Goal: Task Accomplishment & Management: Use online tool/utility

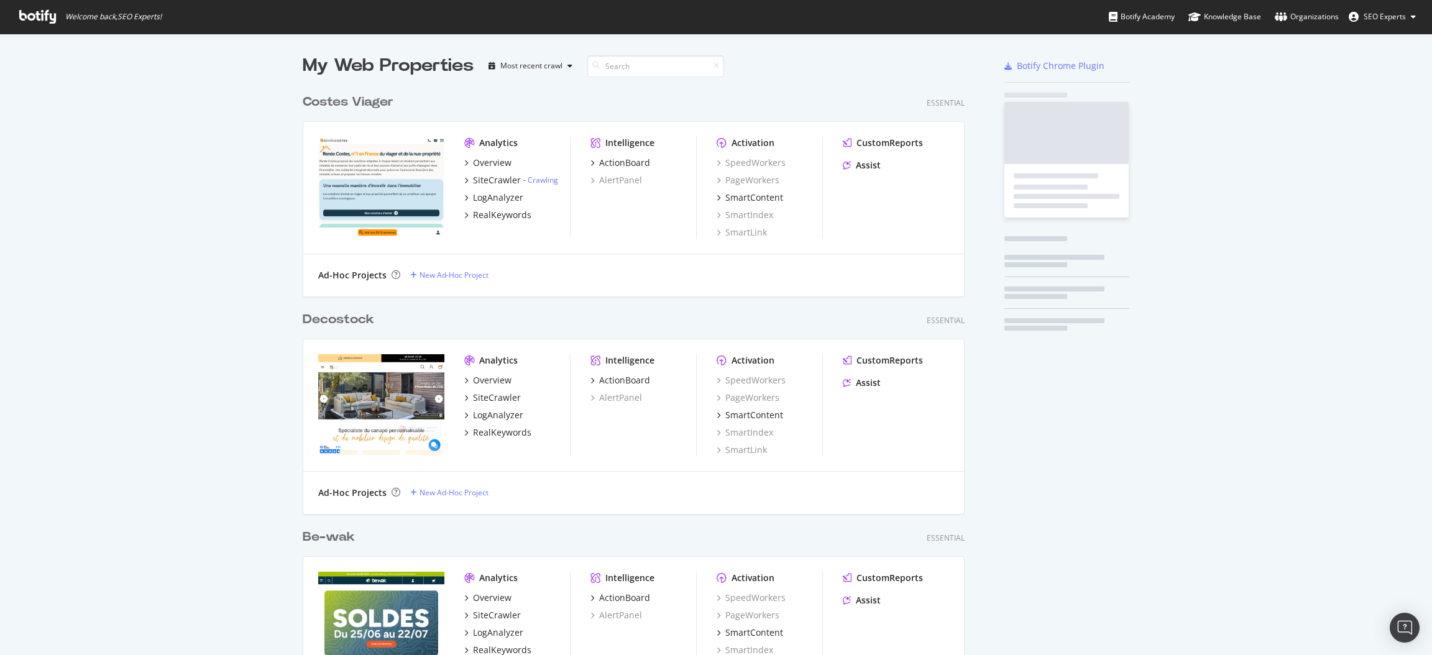
scroll to position [4747, 658]
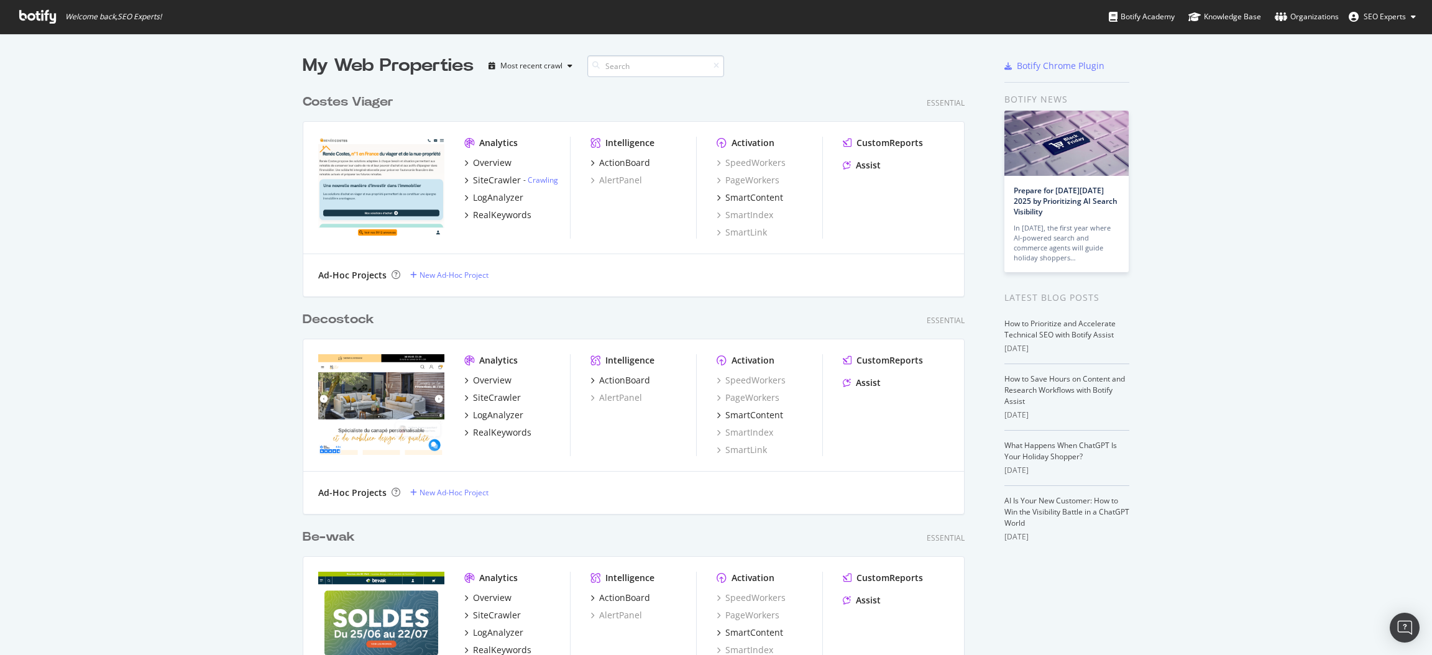
click at [665, 62] on input at bounding box center [655, 66] width 137 height 22
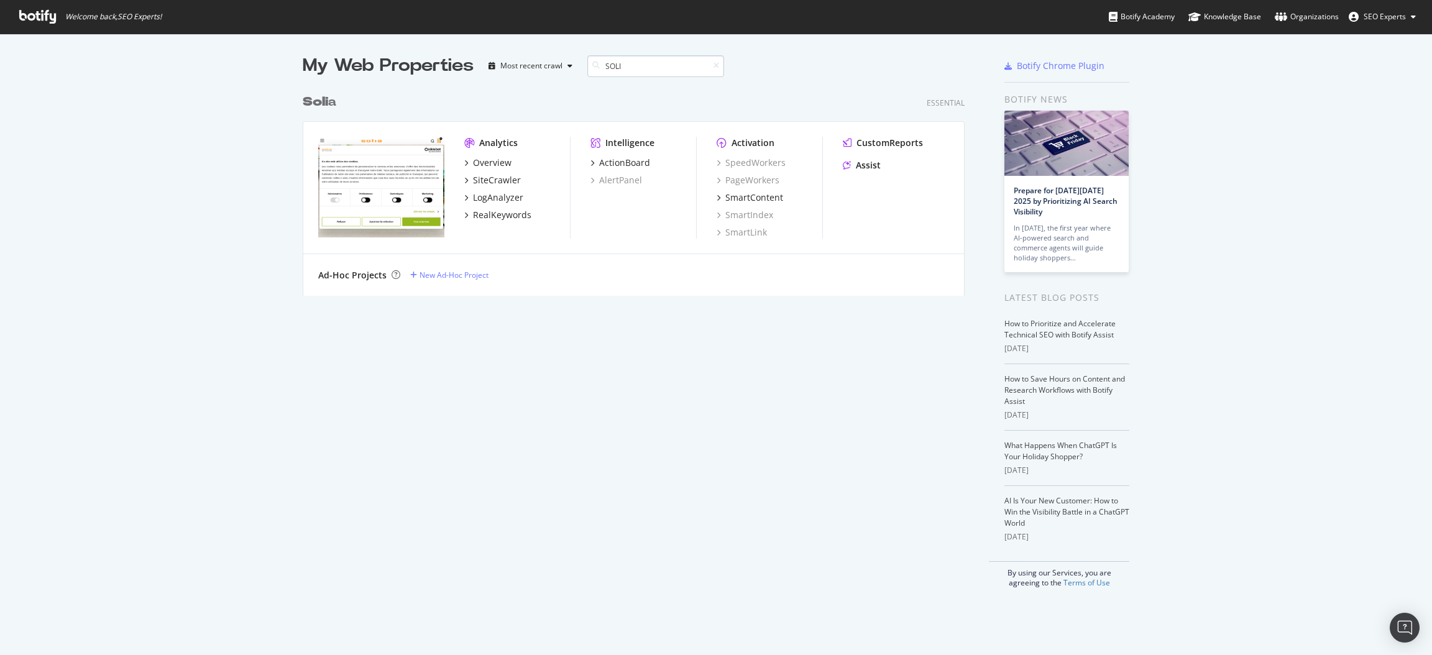
scroll to position [203, 658]
type input "SOLIA"
click at [490, 179] on div "SiteCrawler" at bounding box center [497, 180] width 48 height 12
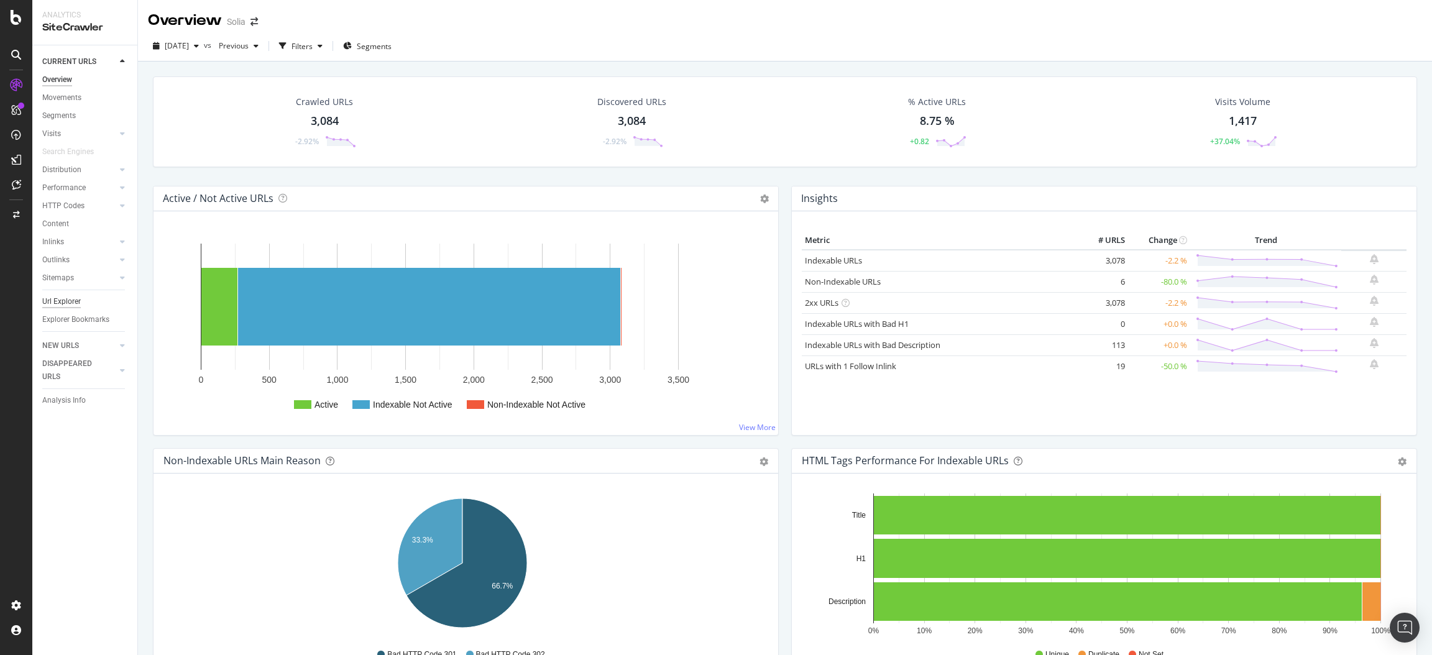
click at [62, 298] on div "Url Explorer" at bounding box center [61, 301] width 39 height 13
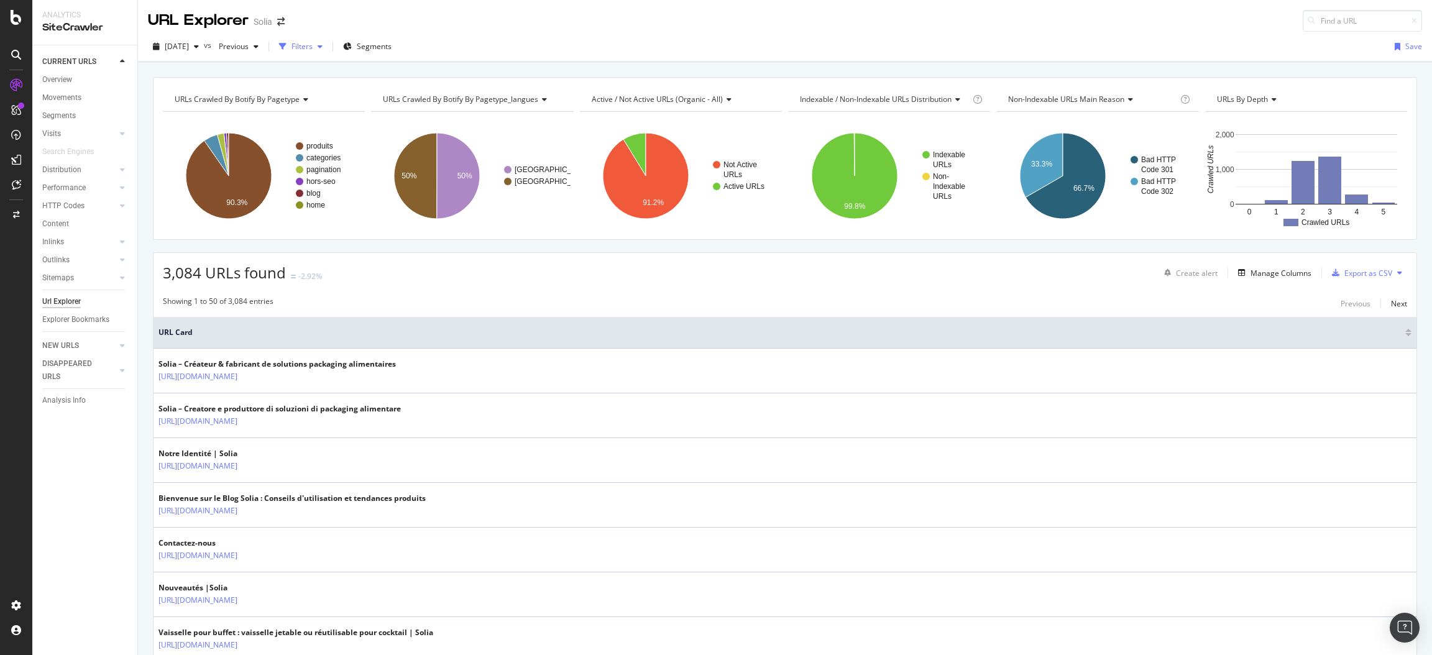
click at [313, 46] on div "Filters" at bounding box center [302, 46] width 21 height 11
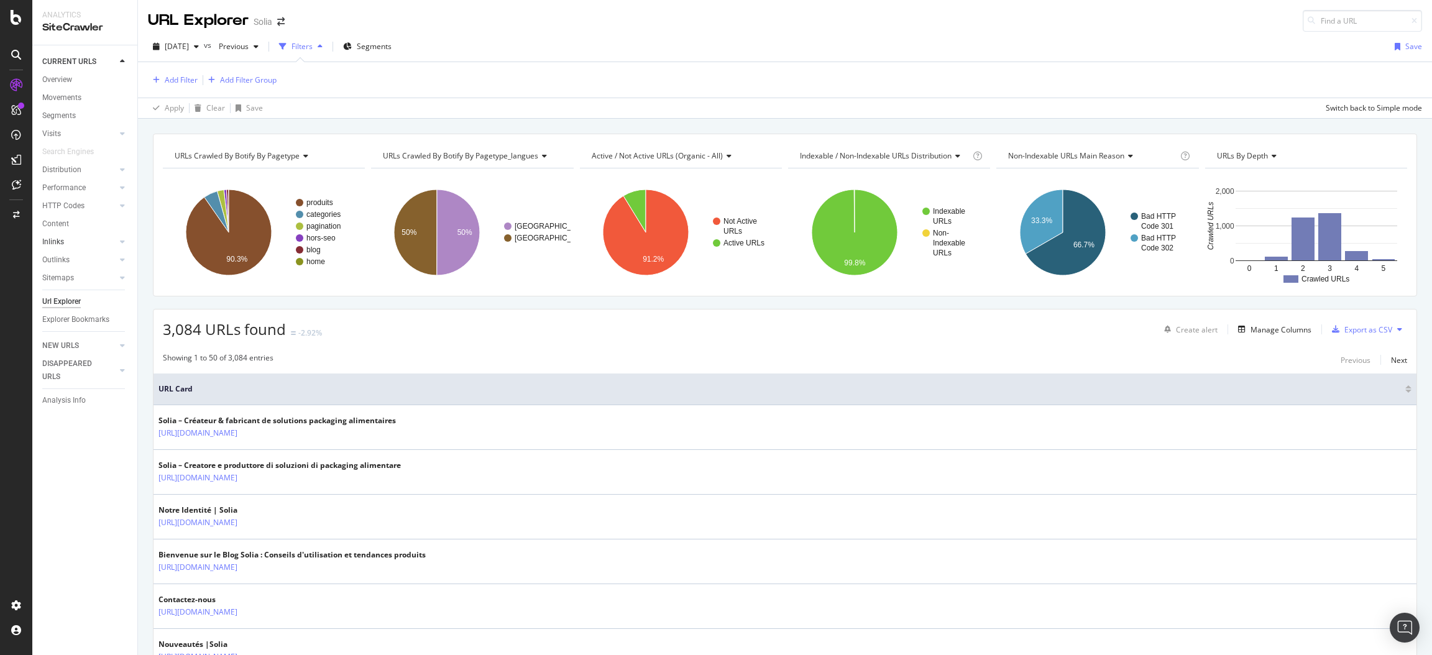
click at [78, 240] on link "Inlinks" at bounding box center [79, 242] width 74 height 13
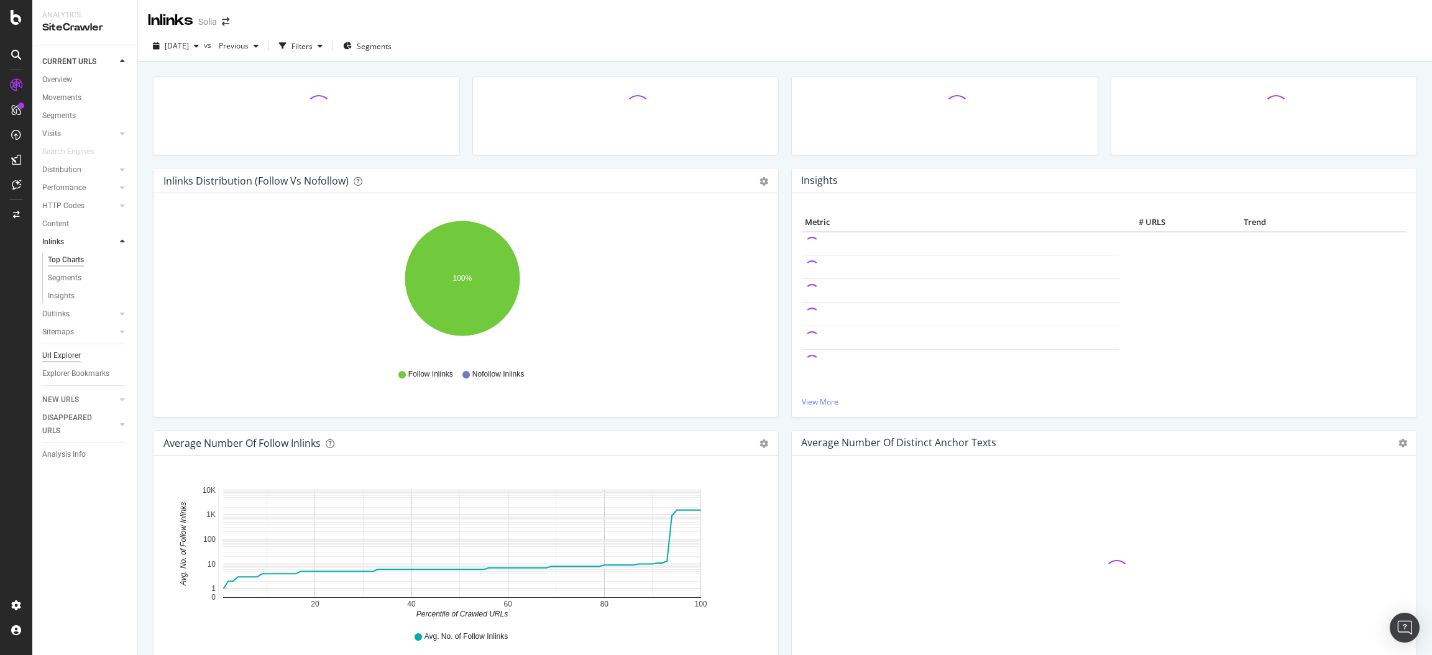
click at [69, 352] on div "Url Explorer" at bounding box center [61, 355] width 39 height 13
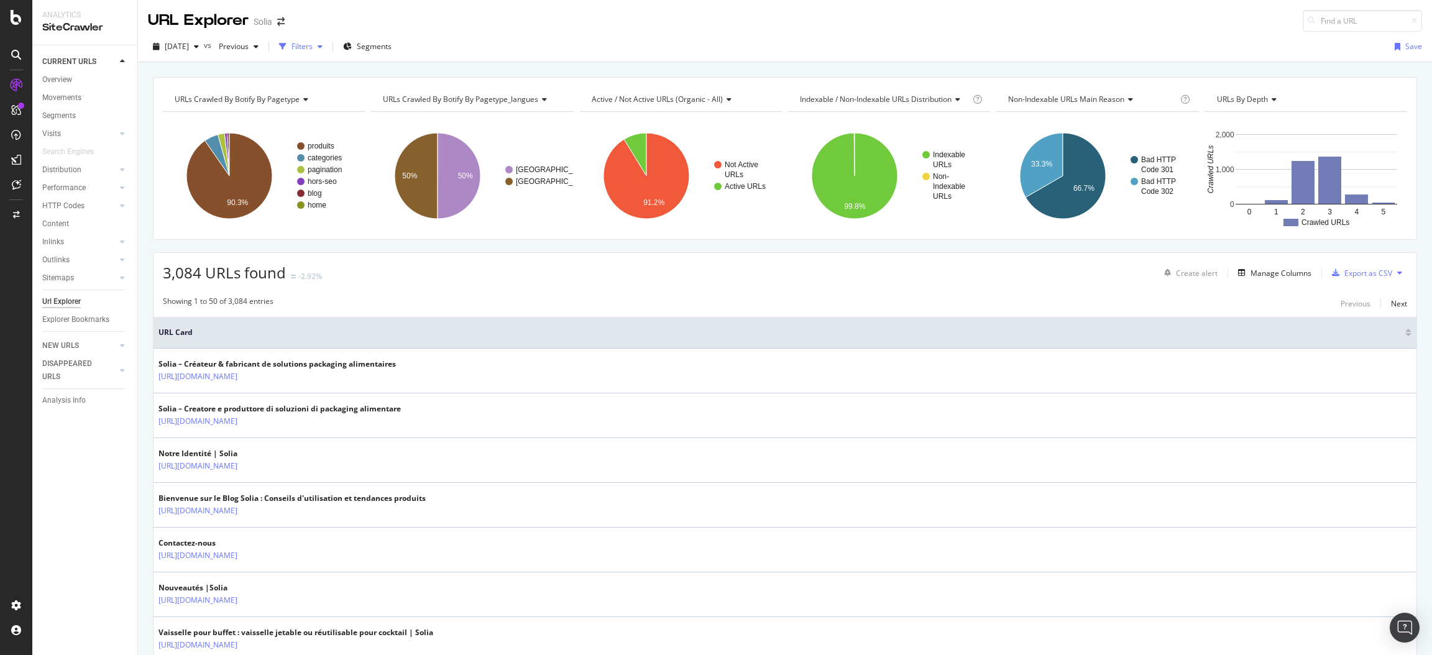
click at [313, 47] on div "Filters" at bounding box center [302, 46] width 21 height 11
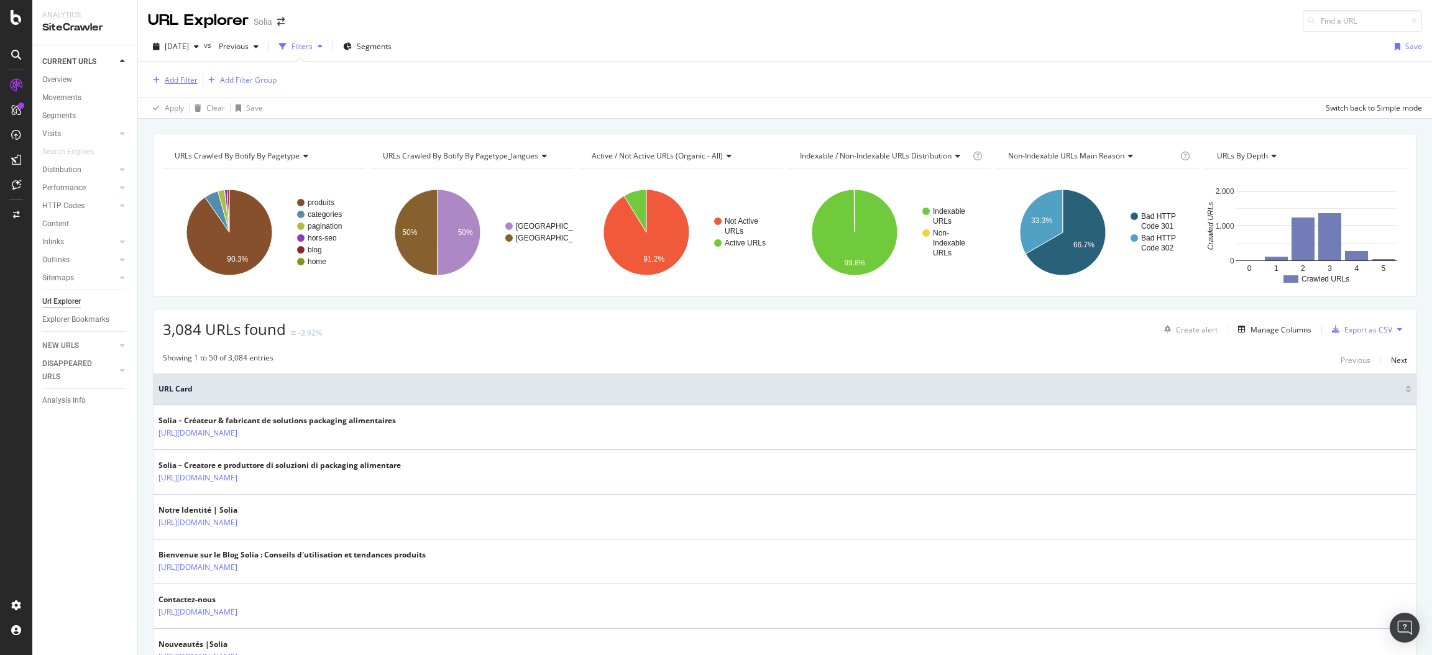
click at [171, 81] on div "Add Filter" at bounding box center [181, 80] width 33 height 11
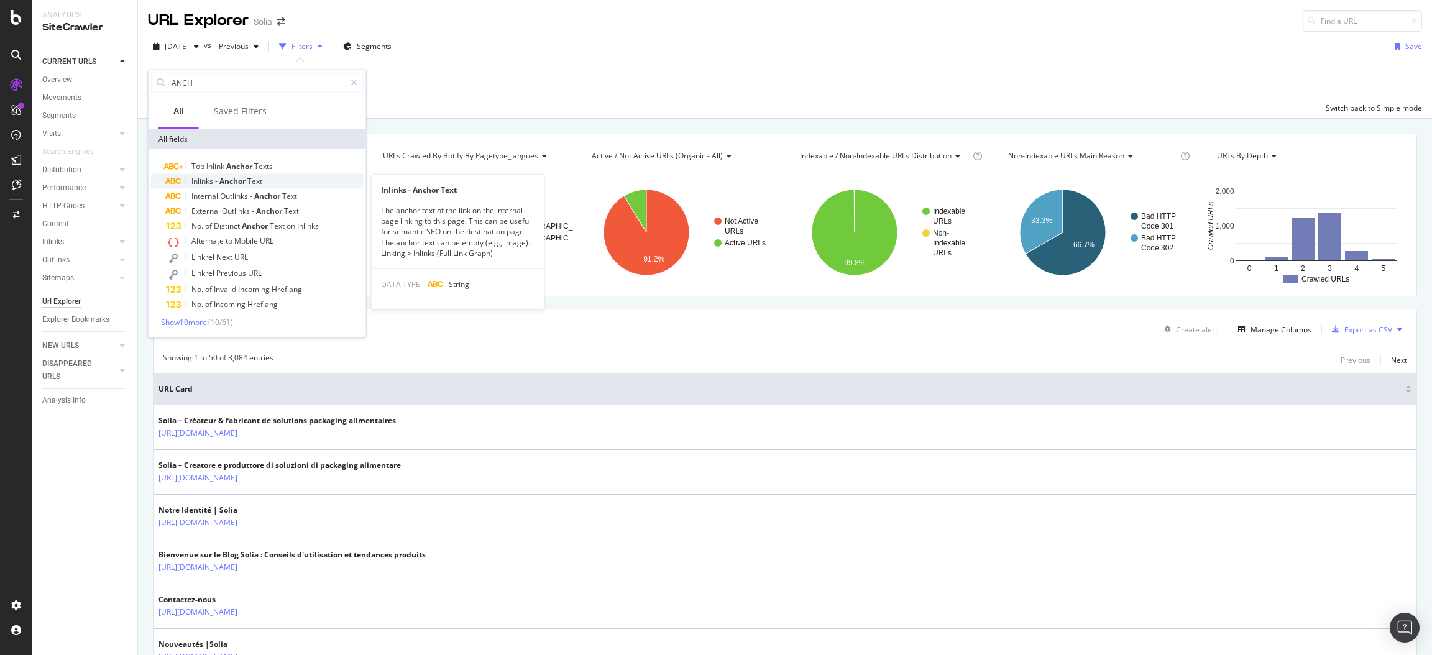
type input "ANCH"
click at [252, 178] on span "Text" at bounding box center [254, 181] width 15 height 11
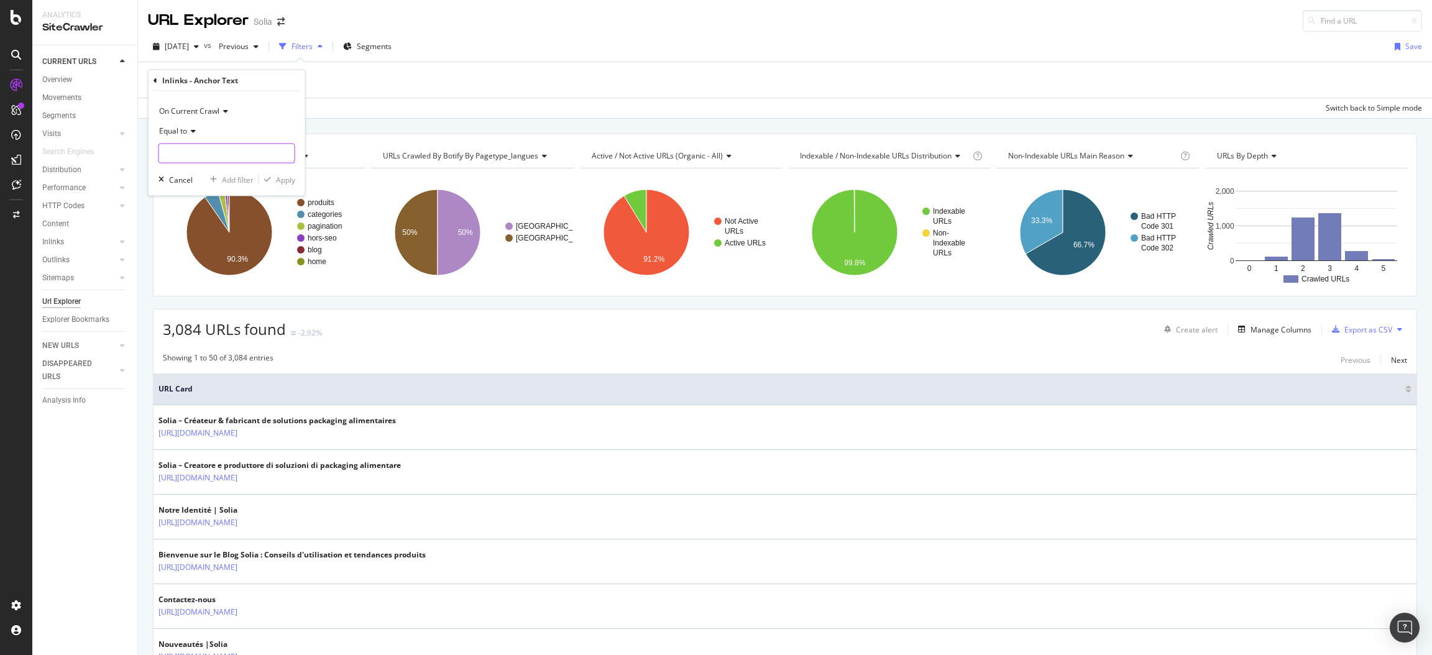
click at [203, 155] on input "text" at bounding box center [227, 154] width 136 height 20
paste input "Nos carnets tendances"
type input "Nos carnets tendances"
click at [278, 175] on div "Apply" at bounding box center [285, 179] width 19 height 11
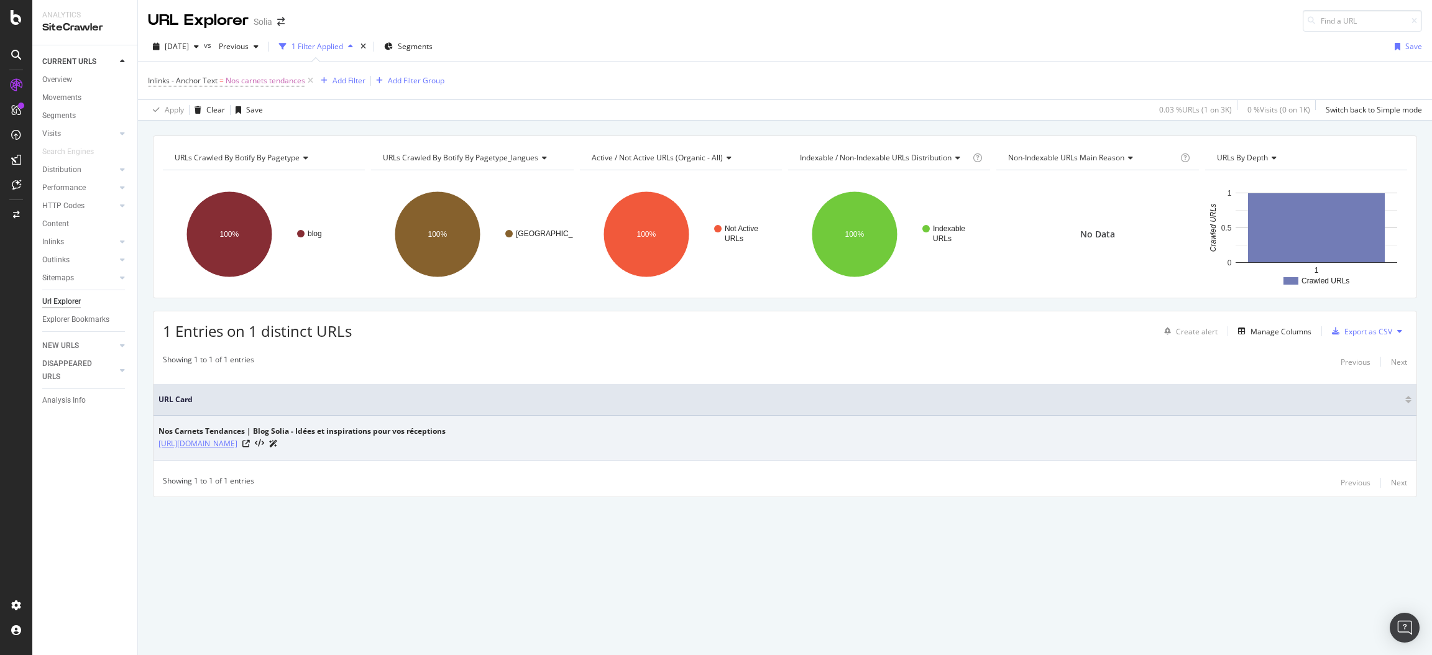
click at [237, 444] on link "[URL][DOMAIN_NAME]" at bounding box center [198, 444] width 79 height 12
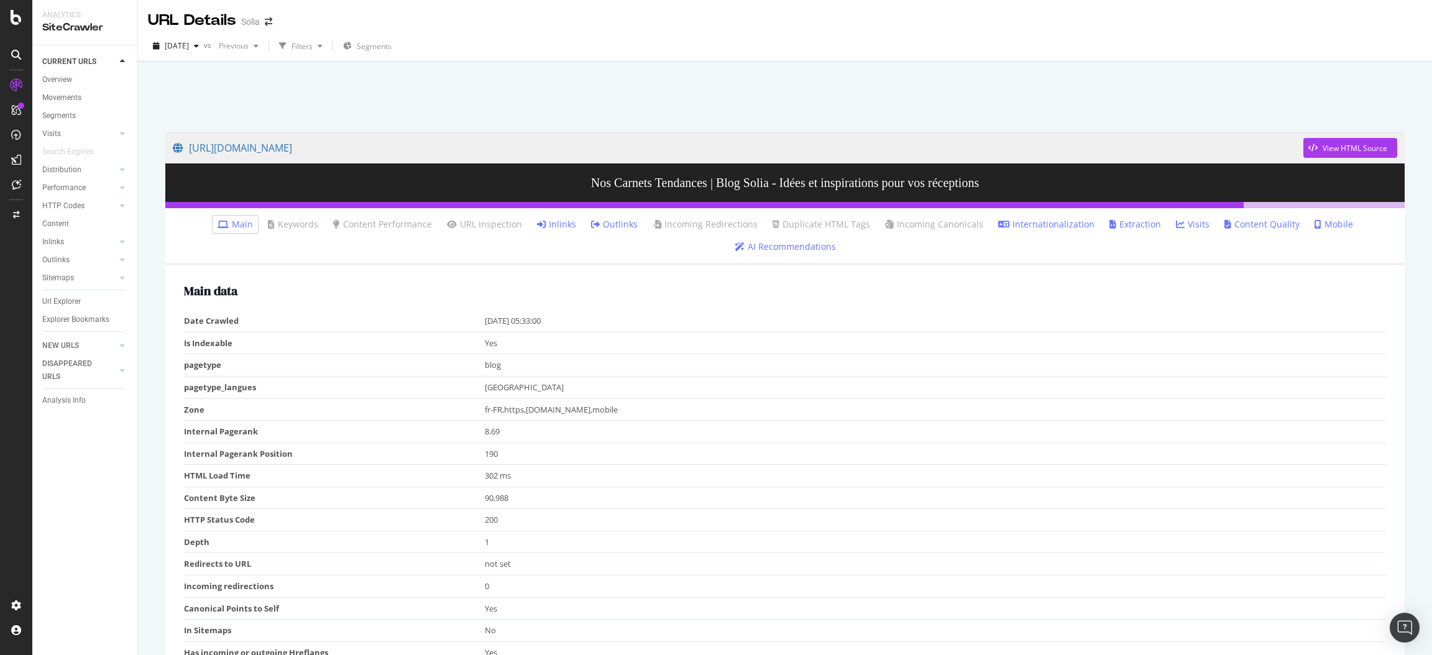
click at [553, 219] on link "Inlinks" at bounding box center [556, 224] width 39 height 12
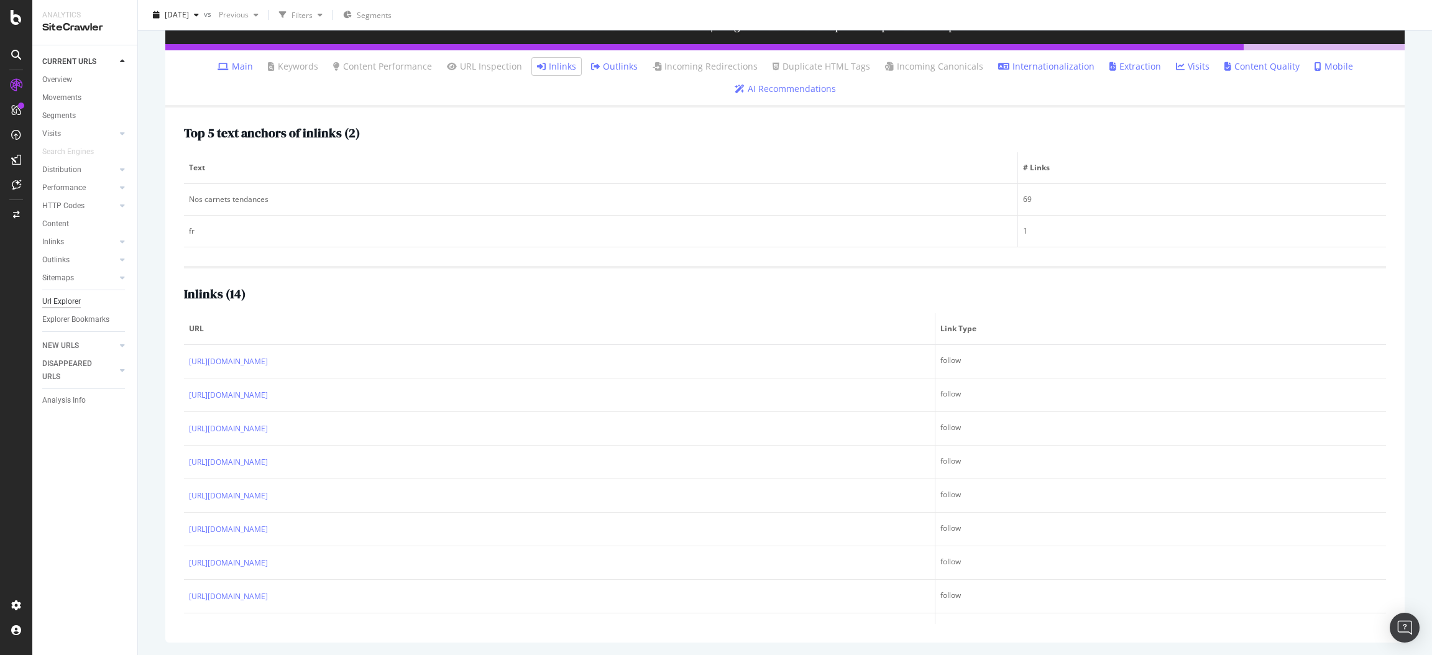
click at [68, 293] on div "Url Explorer" at bounding box center [89, 302] width 95 height 18
click at [67, 298] on div "Url Explorer" at bounding box center [61, 301] width 39 height 13
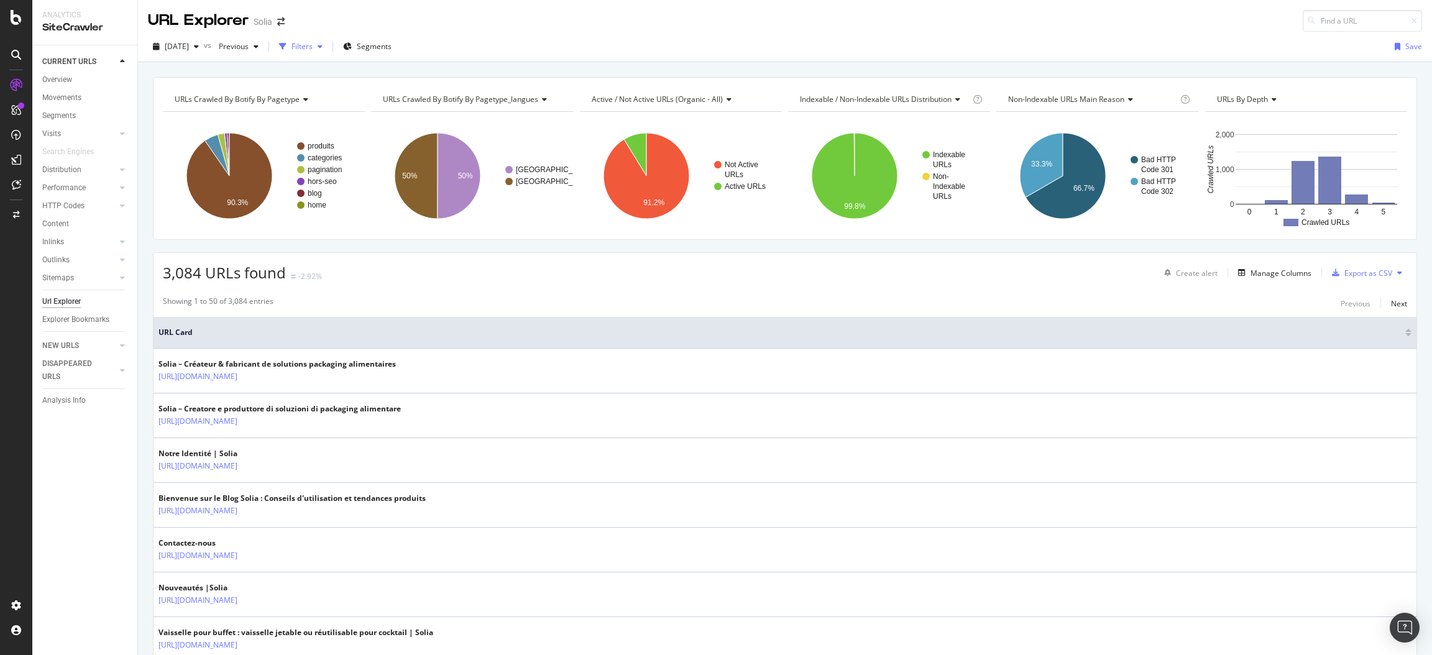
click at [313, 47] on div "Filters" at bounding box center [302, 46] width 21 height 11
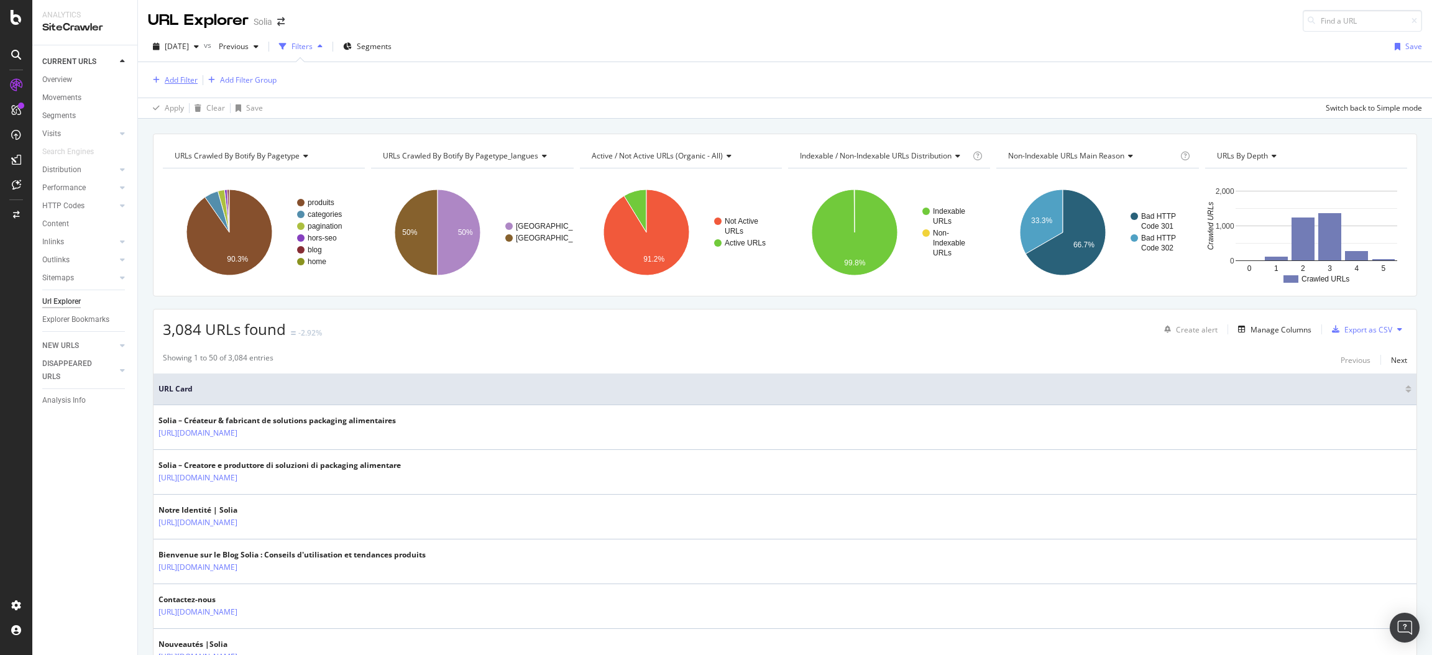
click at [178, 76] on div "Add Filter" at bounding box center [181, 80] width 33 height 11
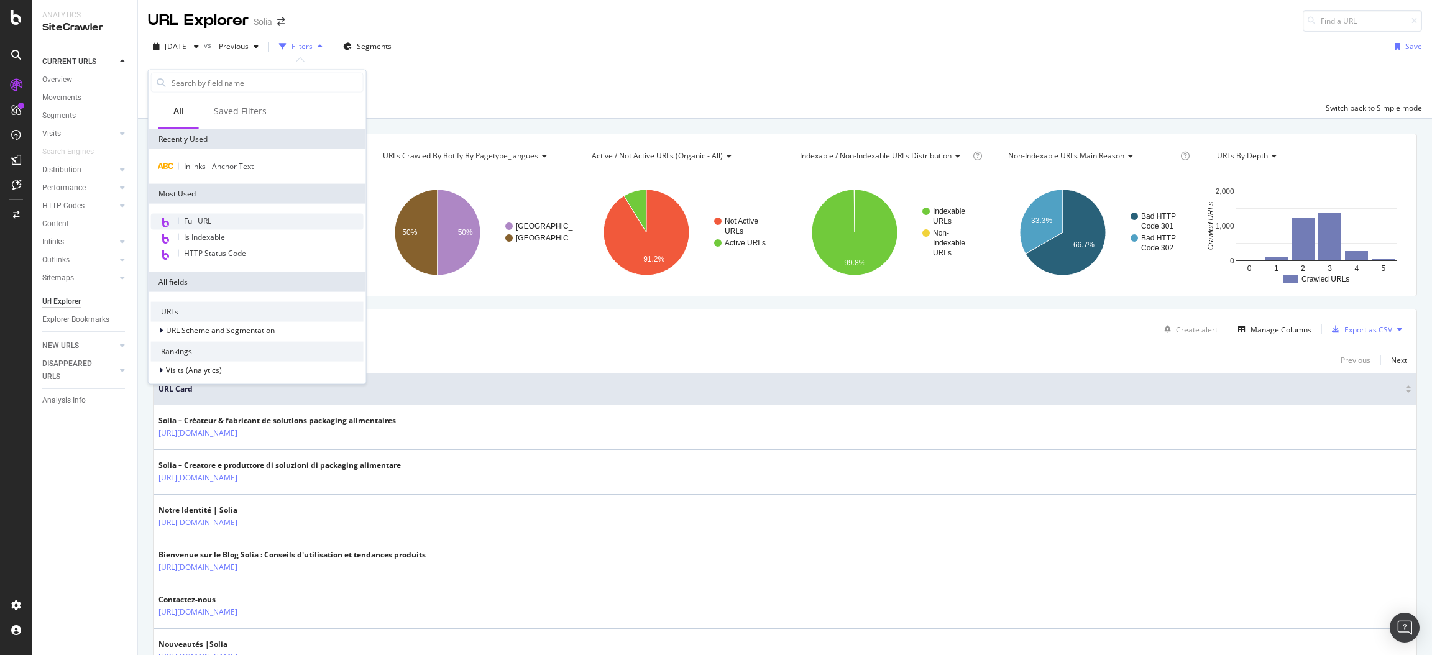
click at [200, 226] on div "Full URL" at bounding box center [257, 222] width 213 height 16
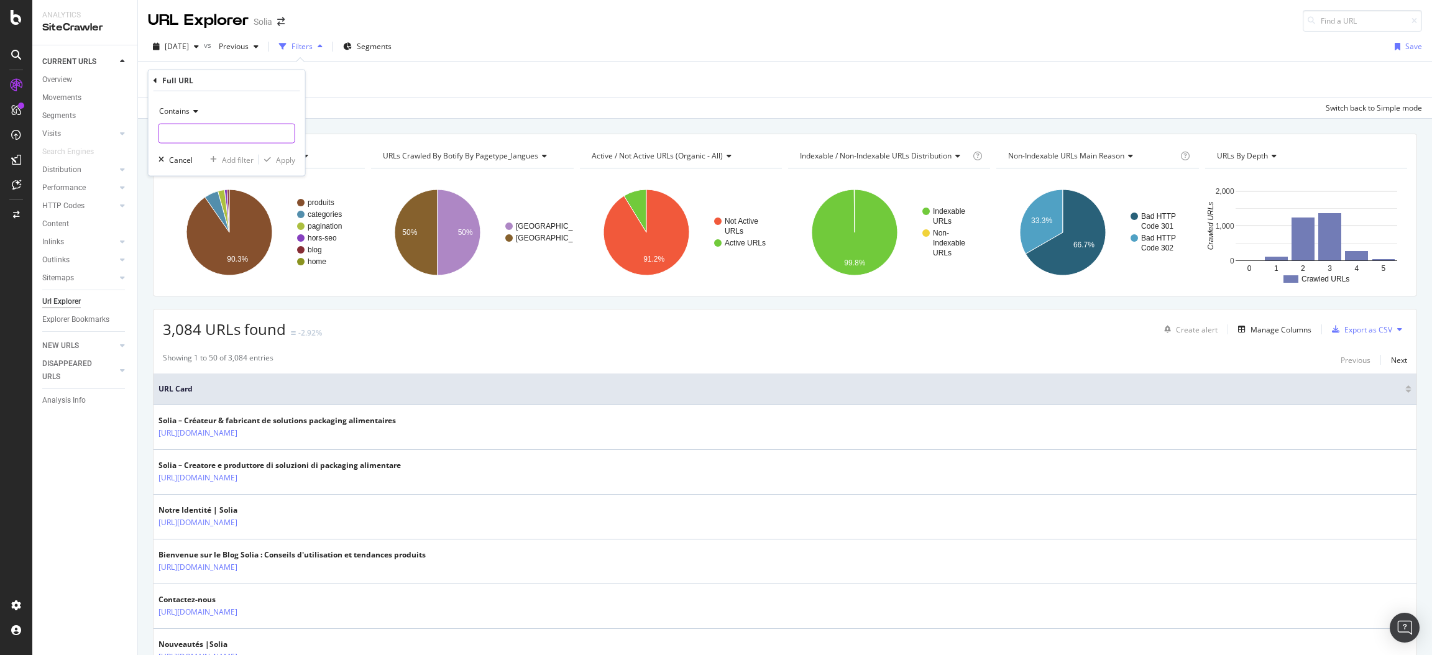
paste input "[URL][DOMAIN_NAME]"
type input "[URL][DOMAIN_NAME]"
click at [282, 163] on div "Apply" at bounding box center [285, 159] width 19 height 11
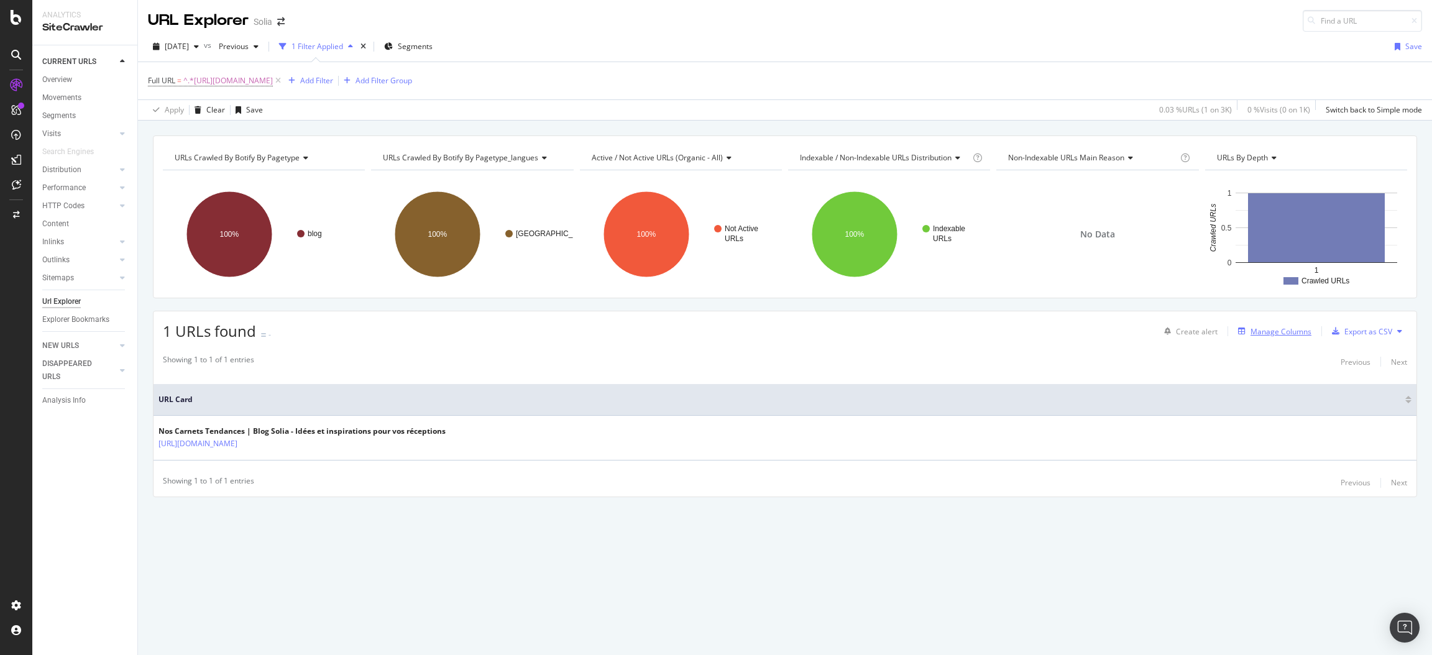
click at [1282, 334] on div "Manage Columns" at bounding box center [1281, 331] width 61 height 11
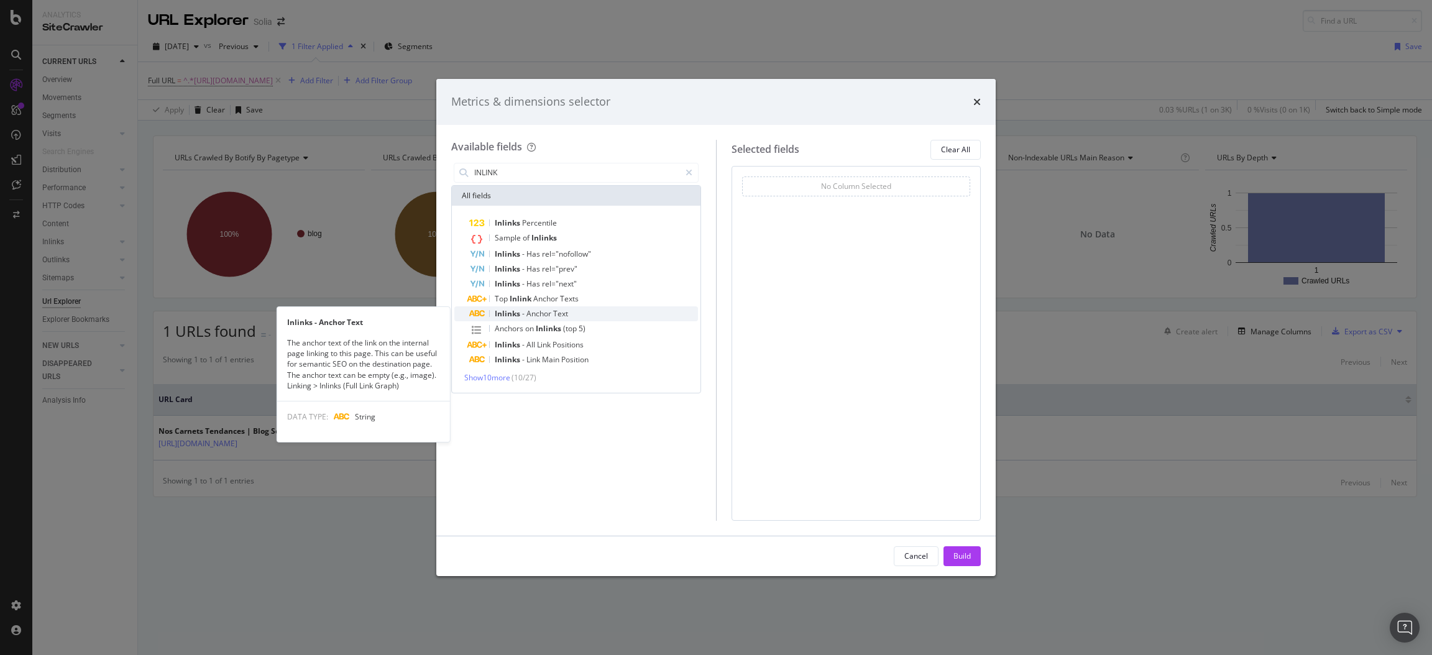
type input "INLINK"
click at [604, 313] on div "Inlinks - Anchor Text" at bounding box center [583, 313] width 229 height 15
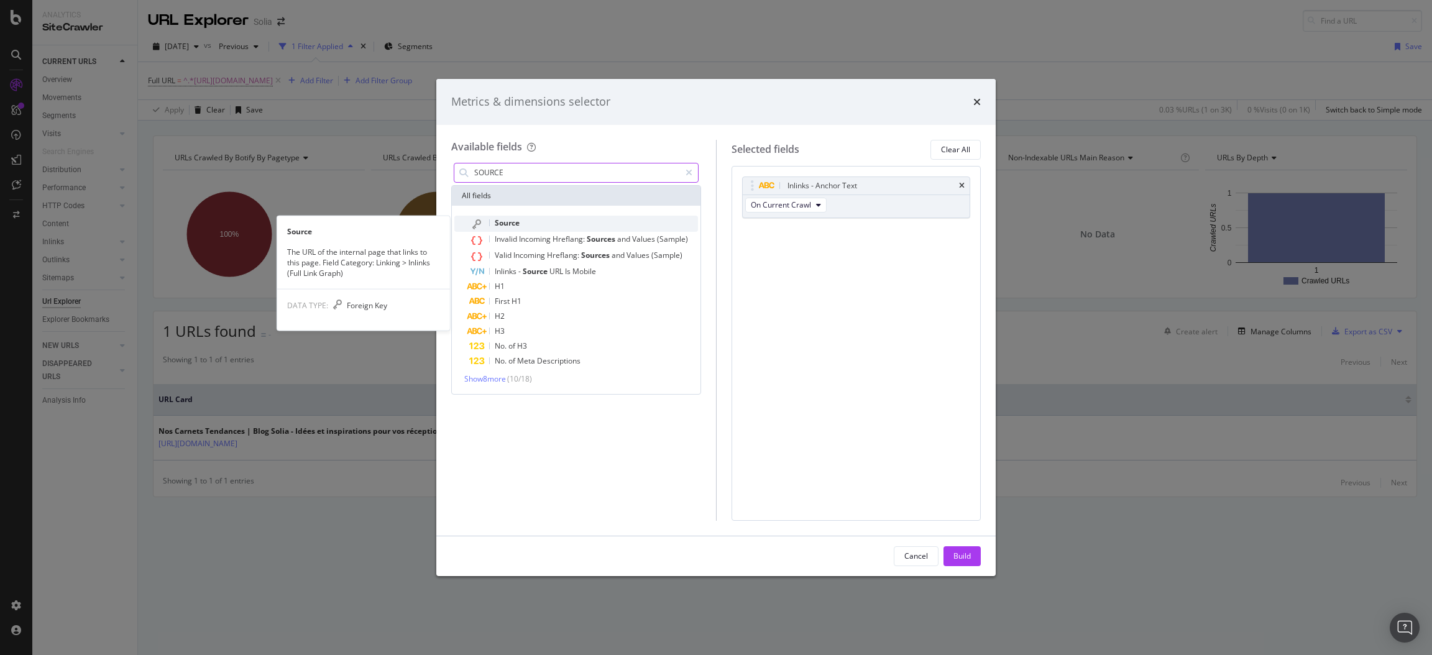
type input "SOURCE"
click at [540, 222] on div "Source" at bounding box center [583, 224] width 229 height 16
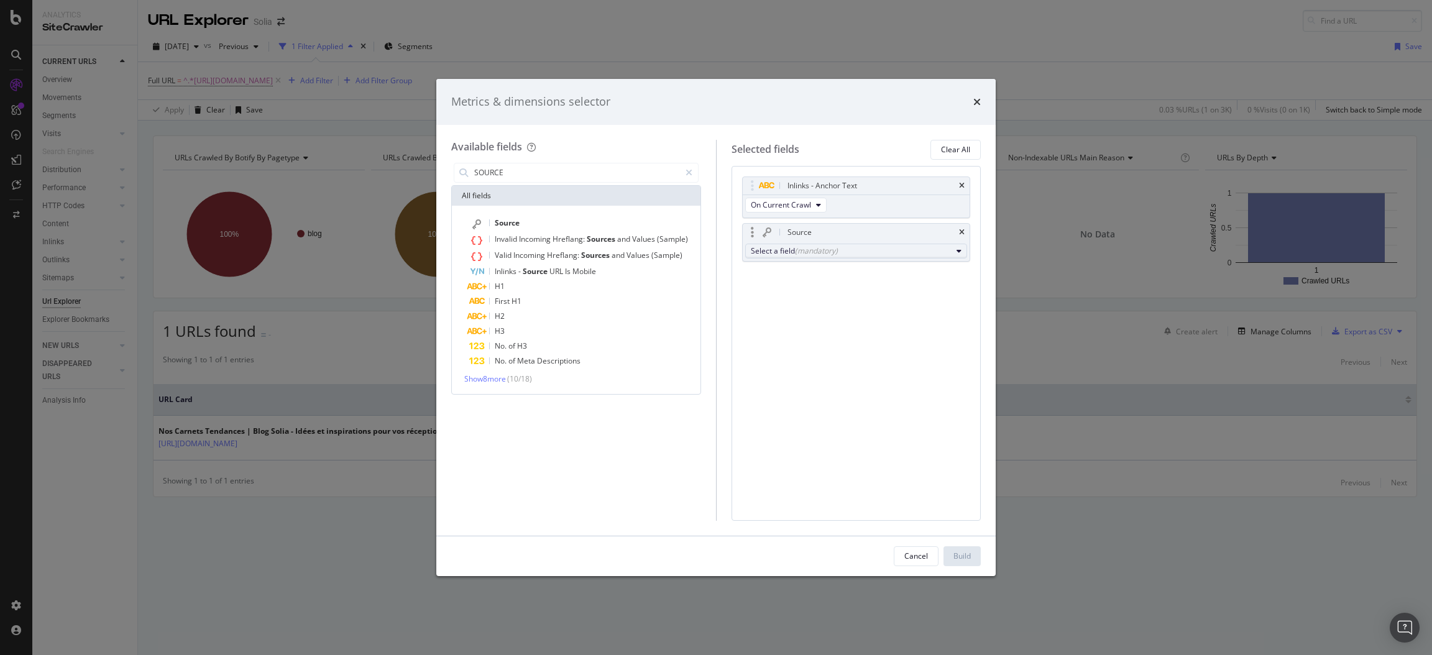
click at [769, 257] on button "Select a field (mandatory)" at bounding box center [856, 251] width 223 height 15
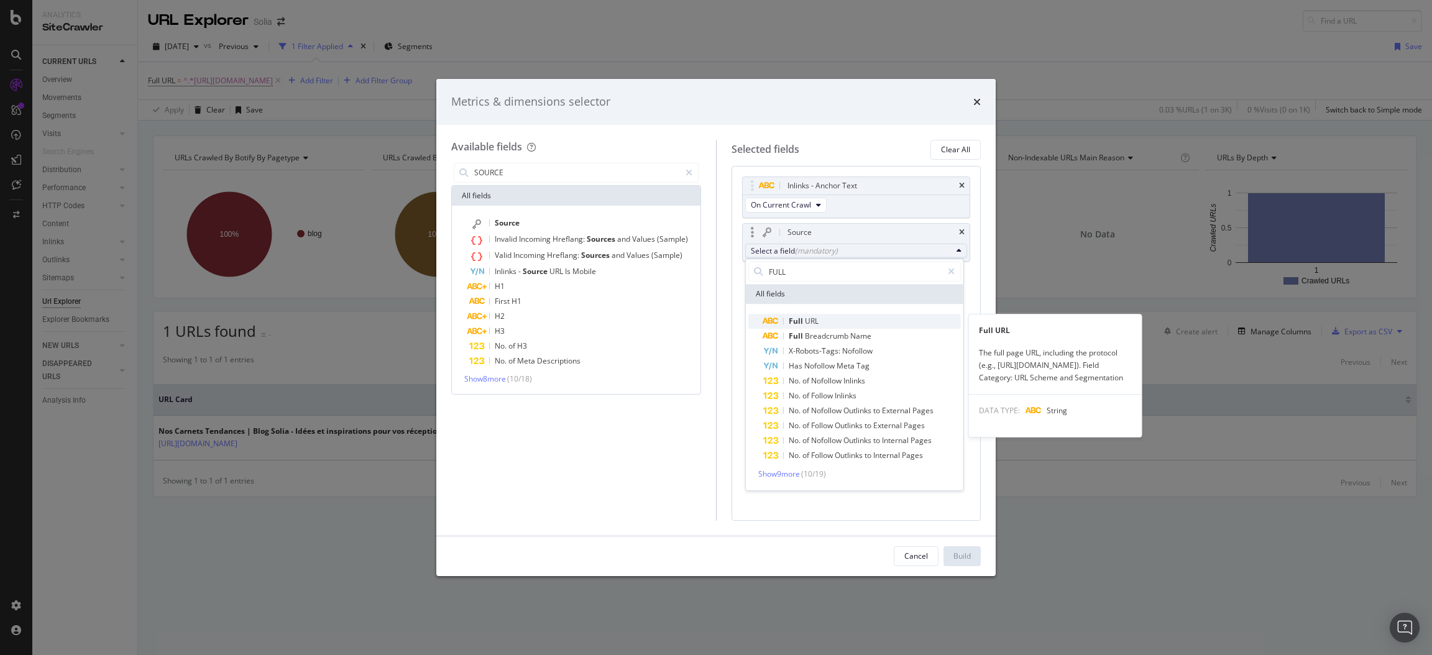
type input "FULL"
click at [816, 315] on div "Full URL" at bounding box center [790, 321] width 55 height 15
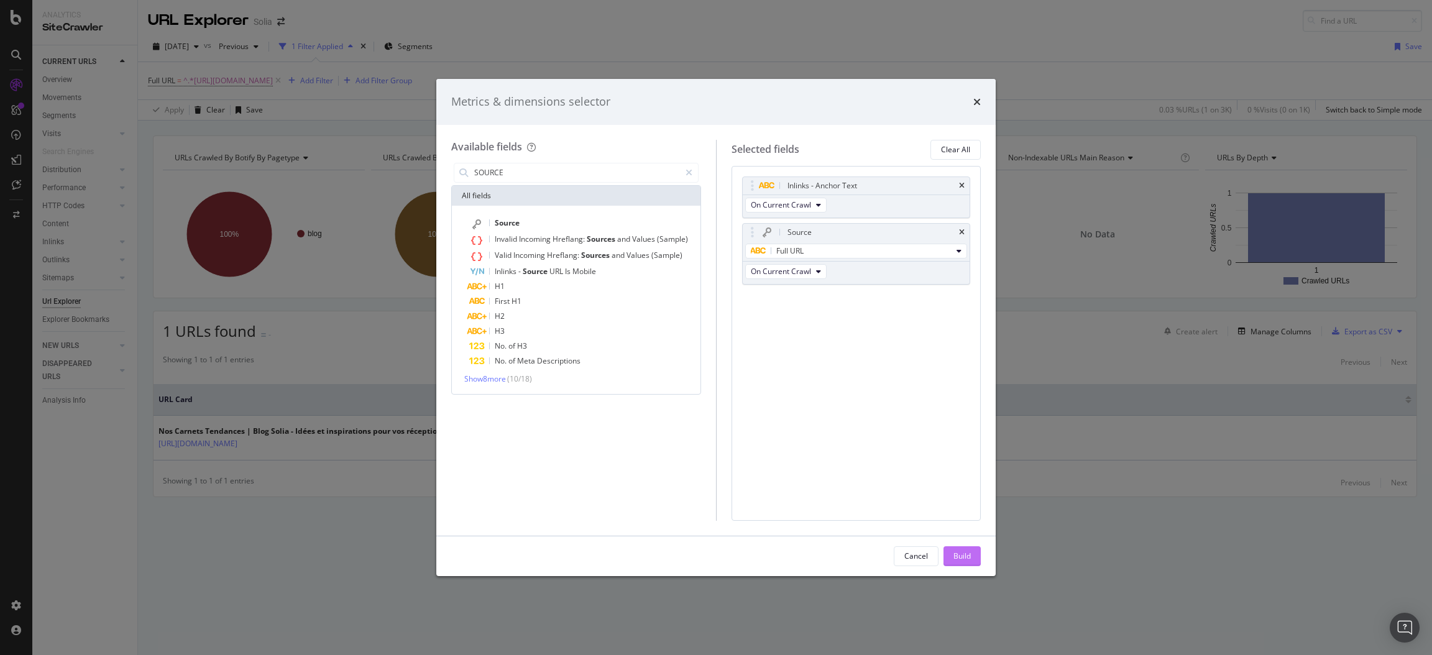
click at [960, 555] on div "Build" at bounding box center [962, 556] width 17 height 11
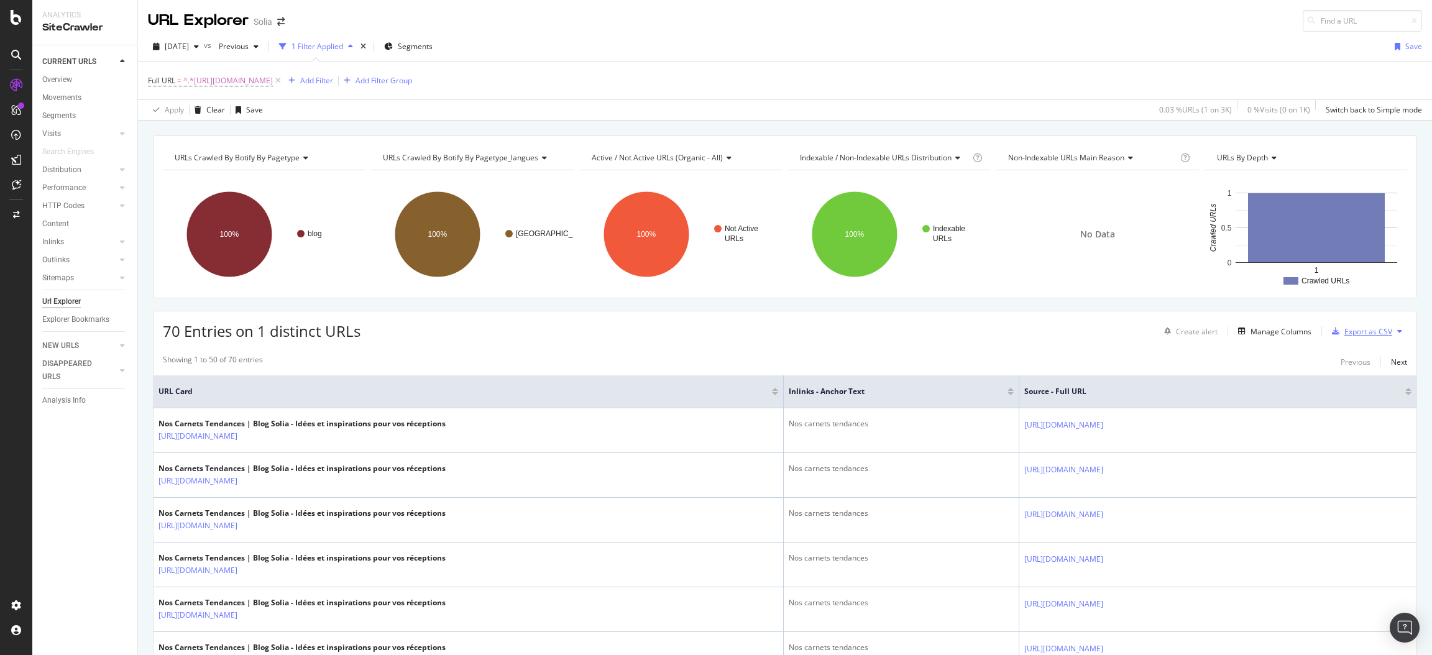
click at [1356, 331] on div "Export as CSV" at bounding box center [1369, 331] width 48 height 11
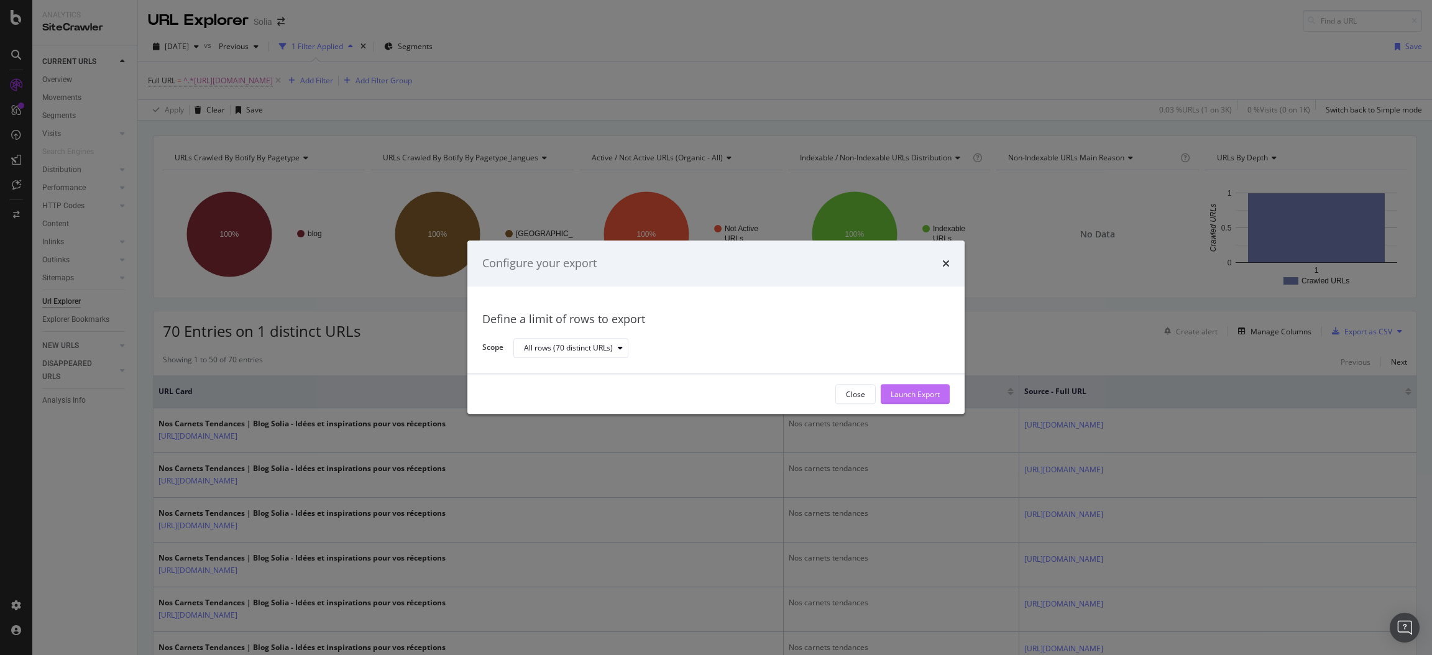
click at [919, 393] on div "Launch Export" at bounding box center [915, 394] width 49 height 11
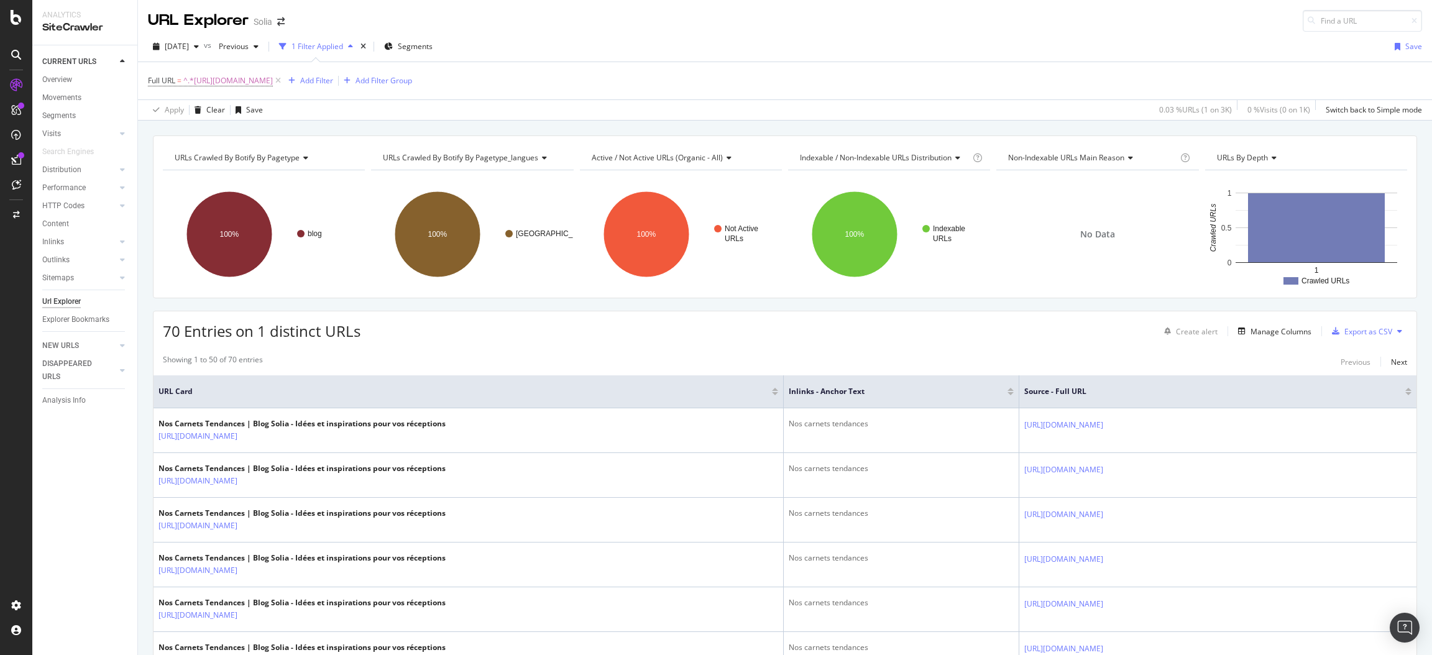
click at [767, 50] on div "2025 Sep. 21st vs Previous 1 Filter Applied Segments Save" at bounding box center [785, 49] width 1294 height 25
click at [57, 208] on div "DataExports" at bounding box center [70, 212] width 48 height 12
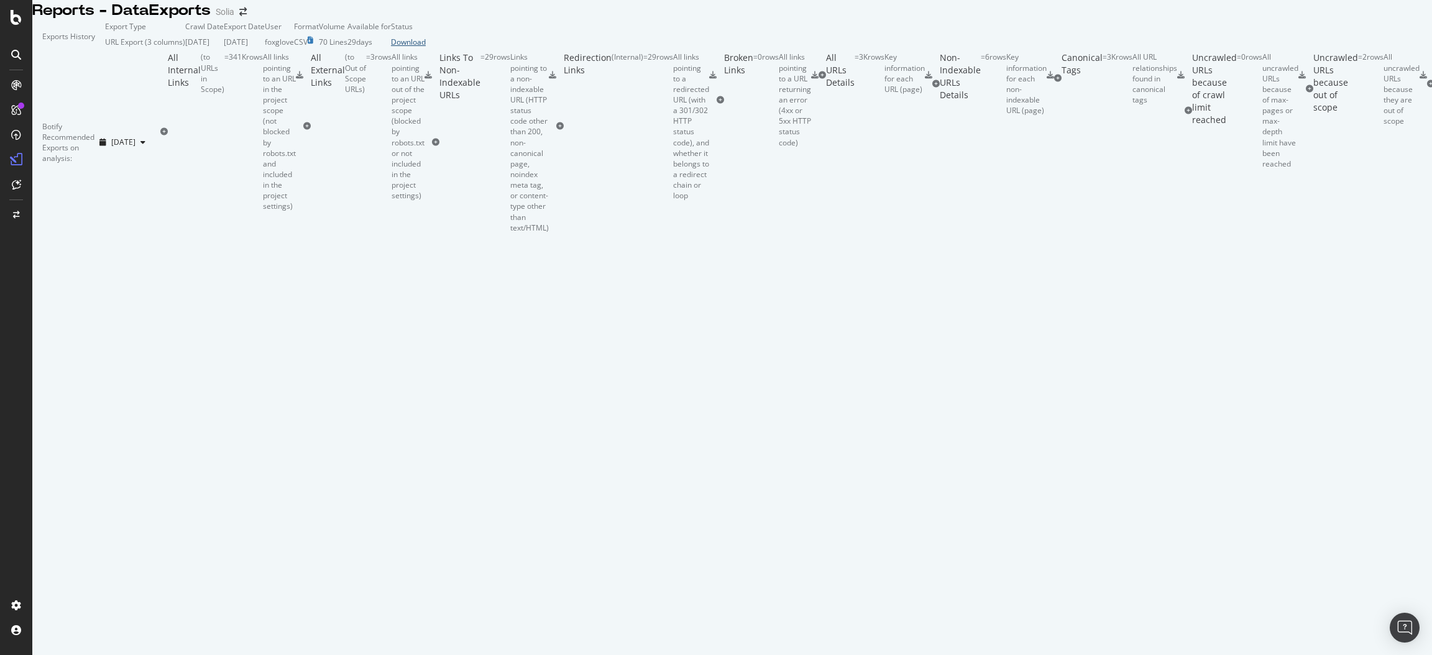
click at [426, 47] on div "Download" at bounding box center [408, 42] width 35 height 11
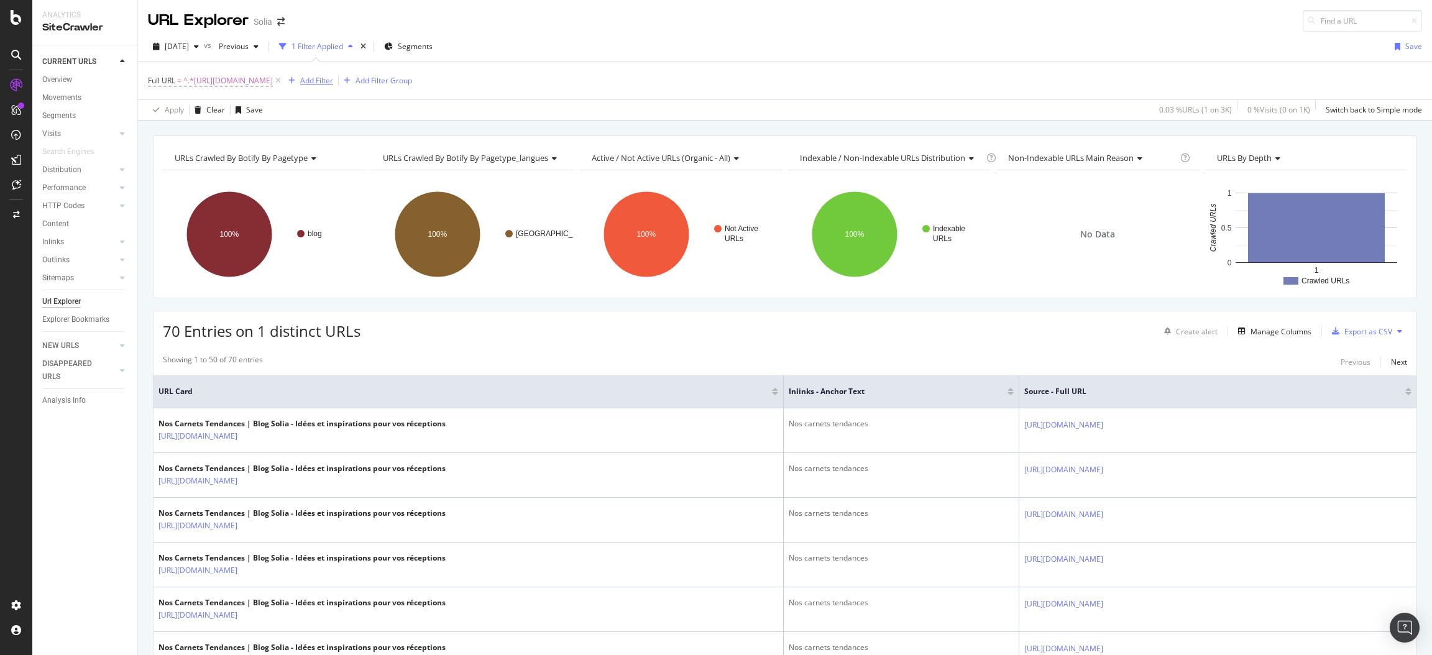
click at [333, 81] on div "Add Filter" at bounding box center [316, 80] width 33 height 11
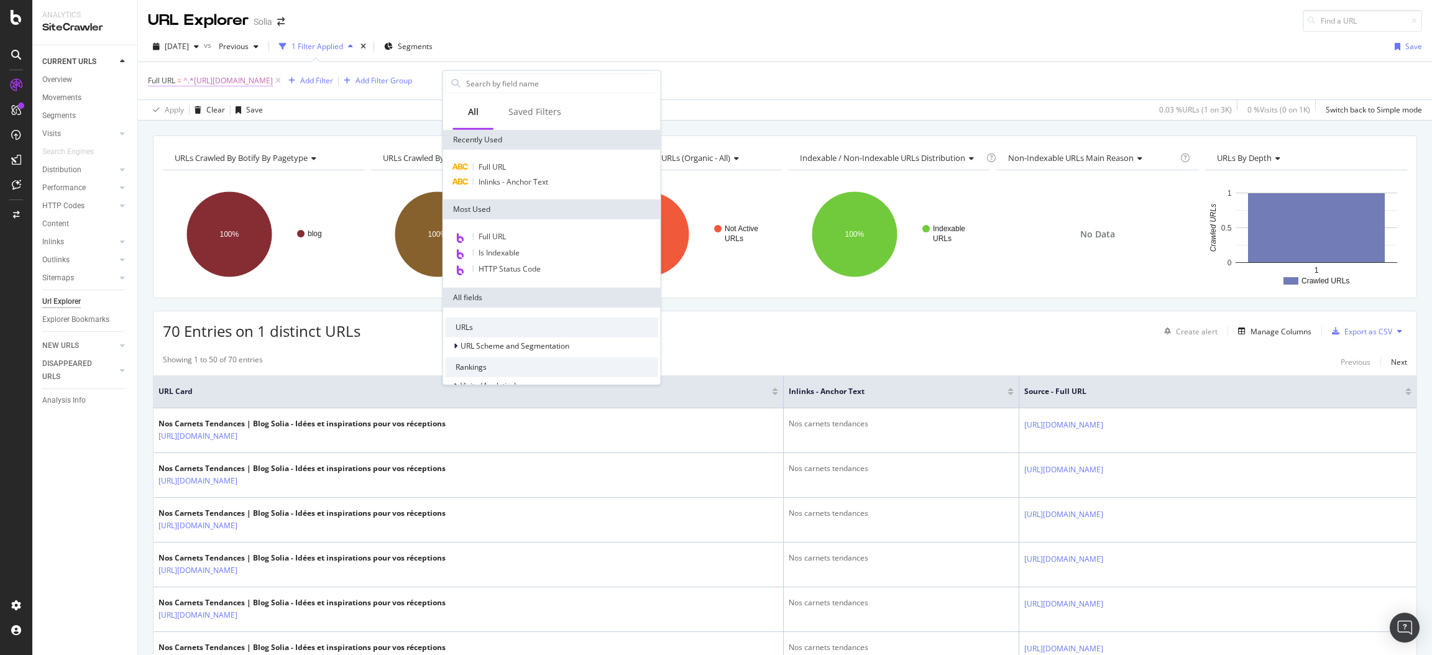
click at [273, 84] on span "^.*https://www.solia.fr/fr/blog/category/nos-carnets-tendances.html.*$" at bounding box center [228, 80] width 90 height 17
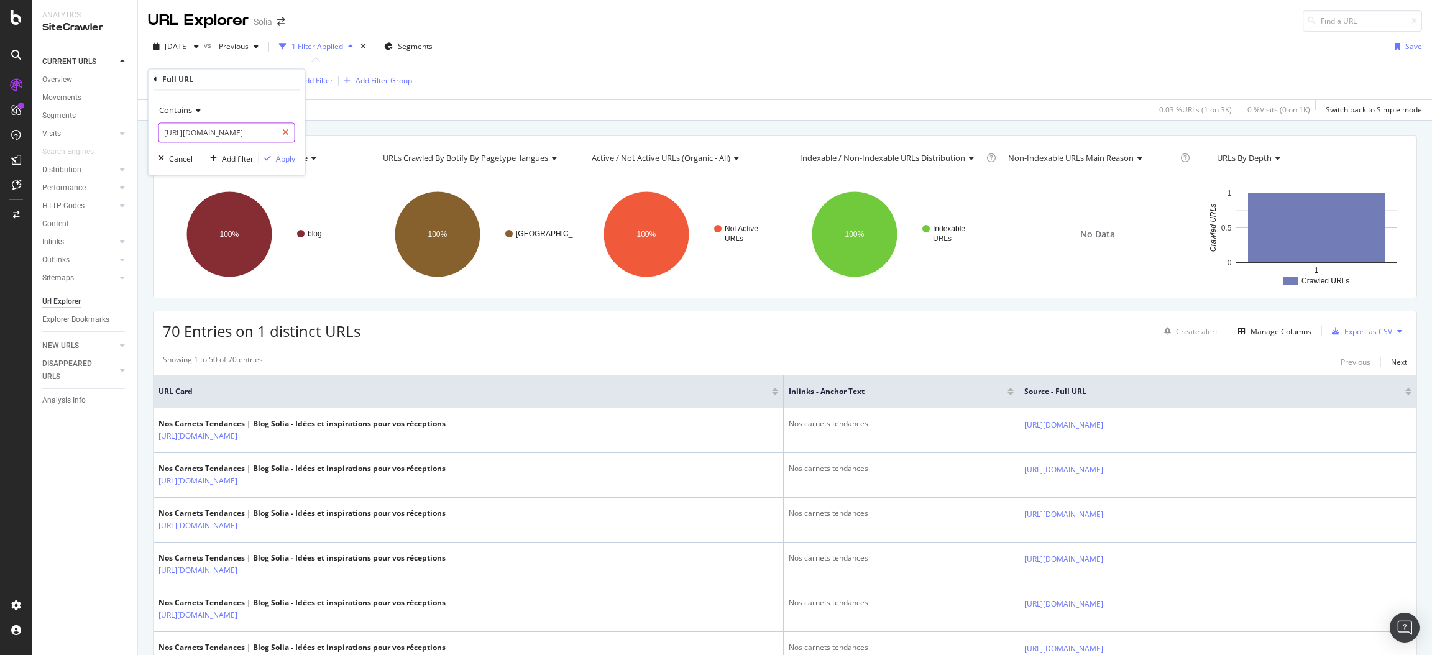
click at [283, 129] on icon at bounding box center [285, 133] width 7 height 9
paste input "it/blog/category/quaderni-delle-tendenze"
type input "https://www.solia.fr/it/blog/category/quaderni-delle-tendenze.html"
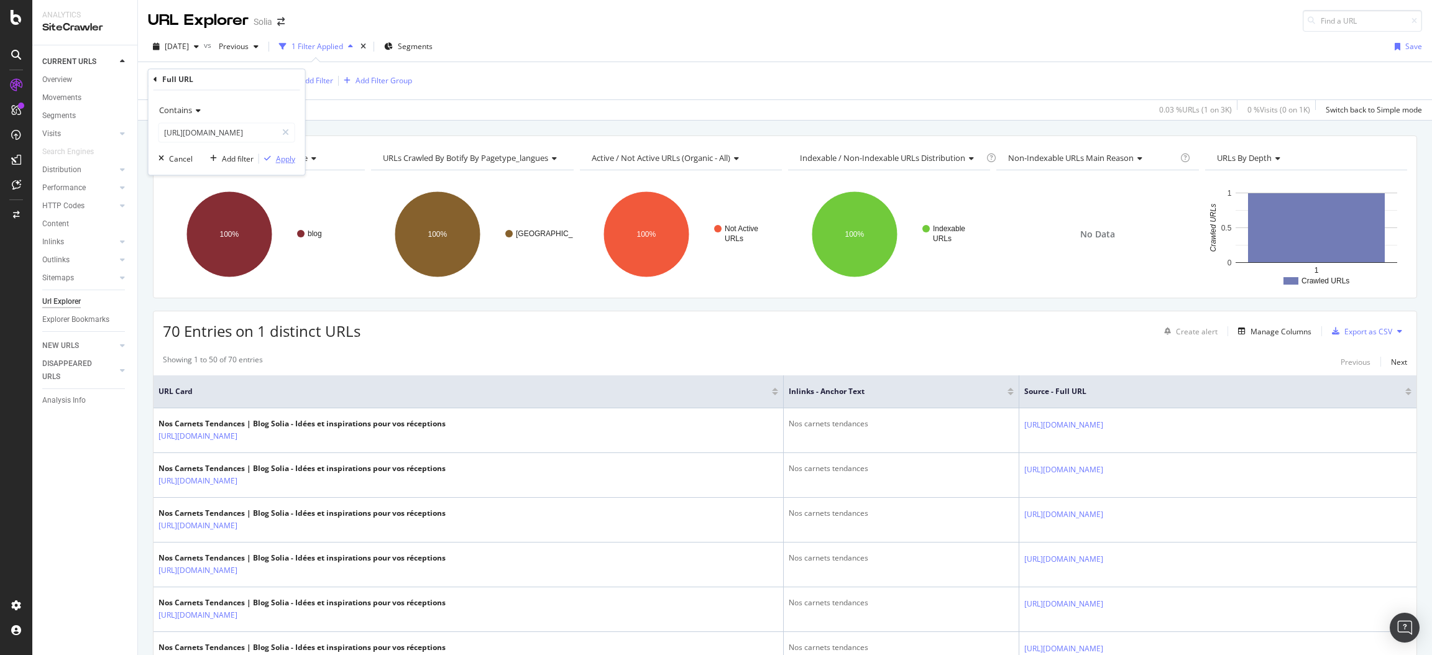
click at [280, 162] on div "Apply" at bounding box center [285, 159] width 19 height 11
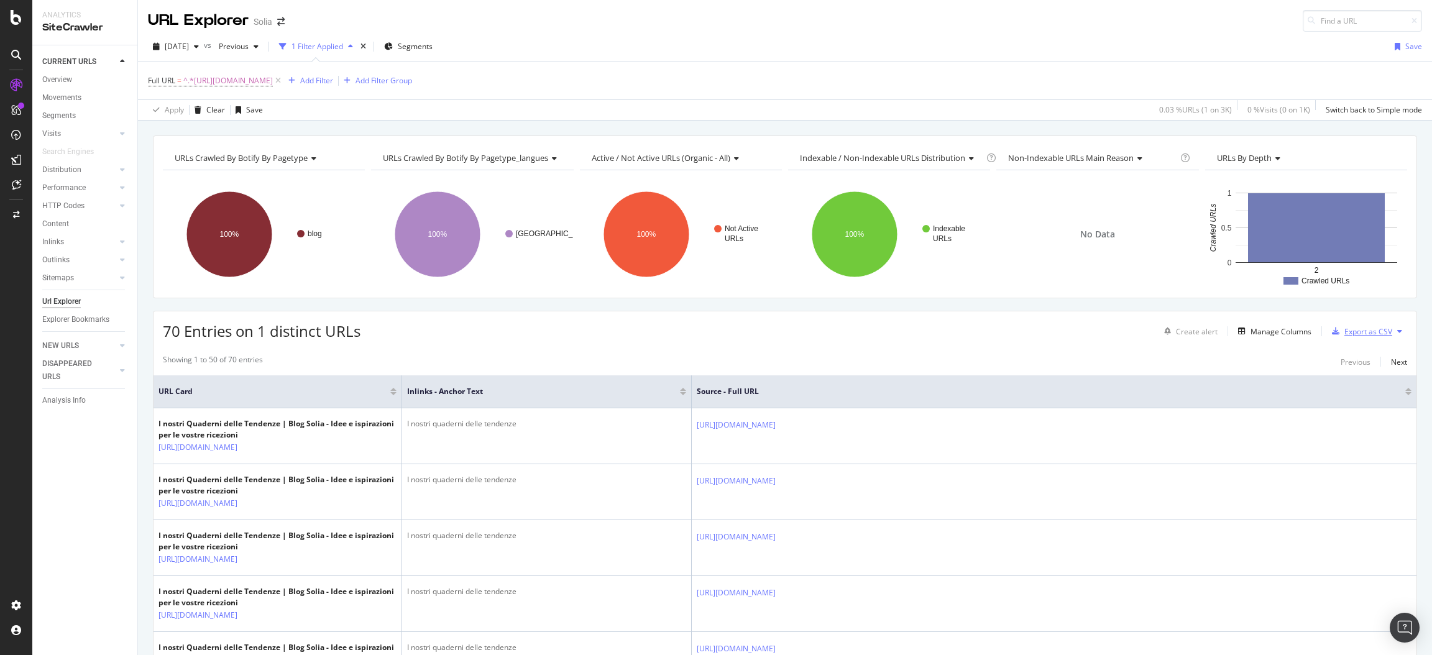
click at [1349, 327] on div "Export as CSV" at bounding box center [1369, 331] width 48 height 11
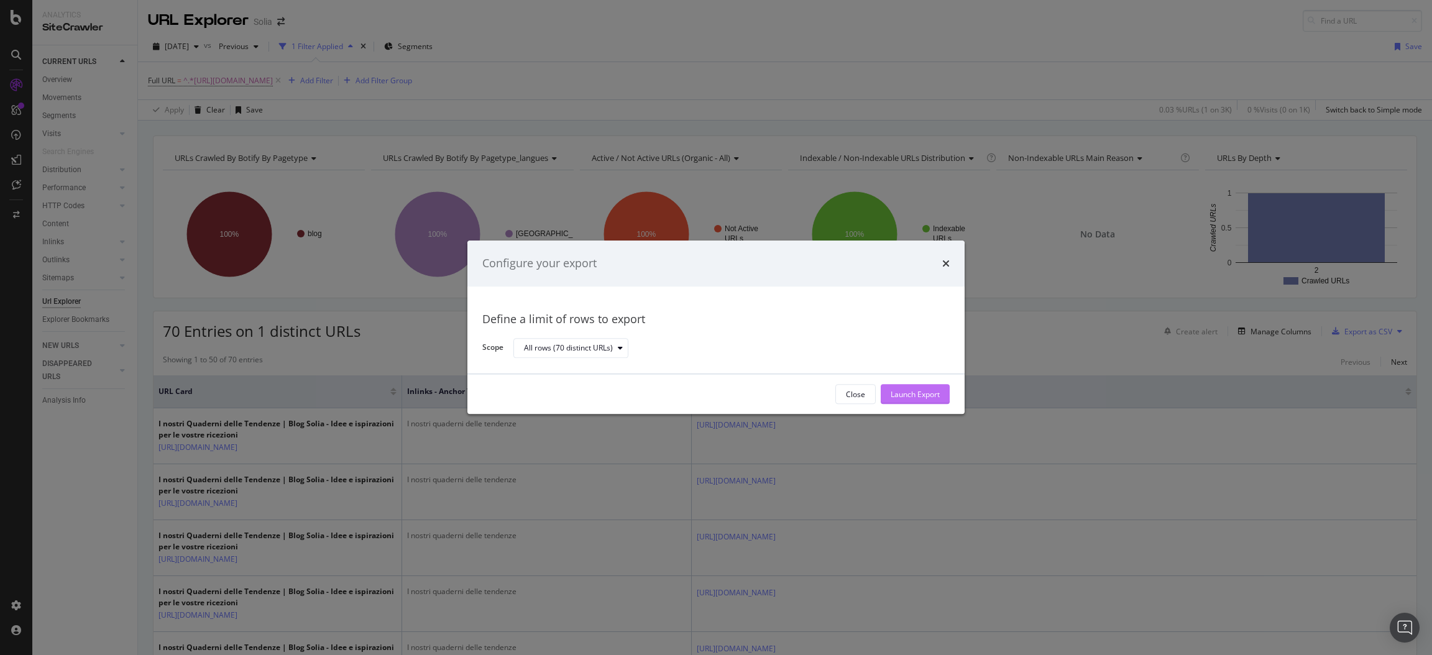
click at [903, 395] on div "Launch Export" at bounding box center [915, 394] width 49 height 11
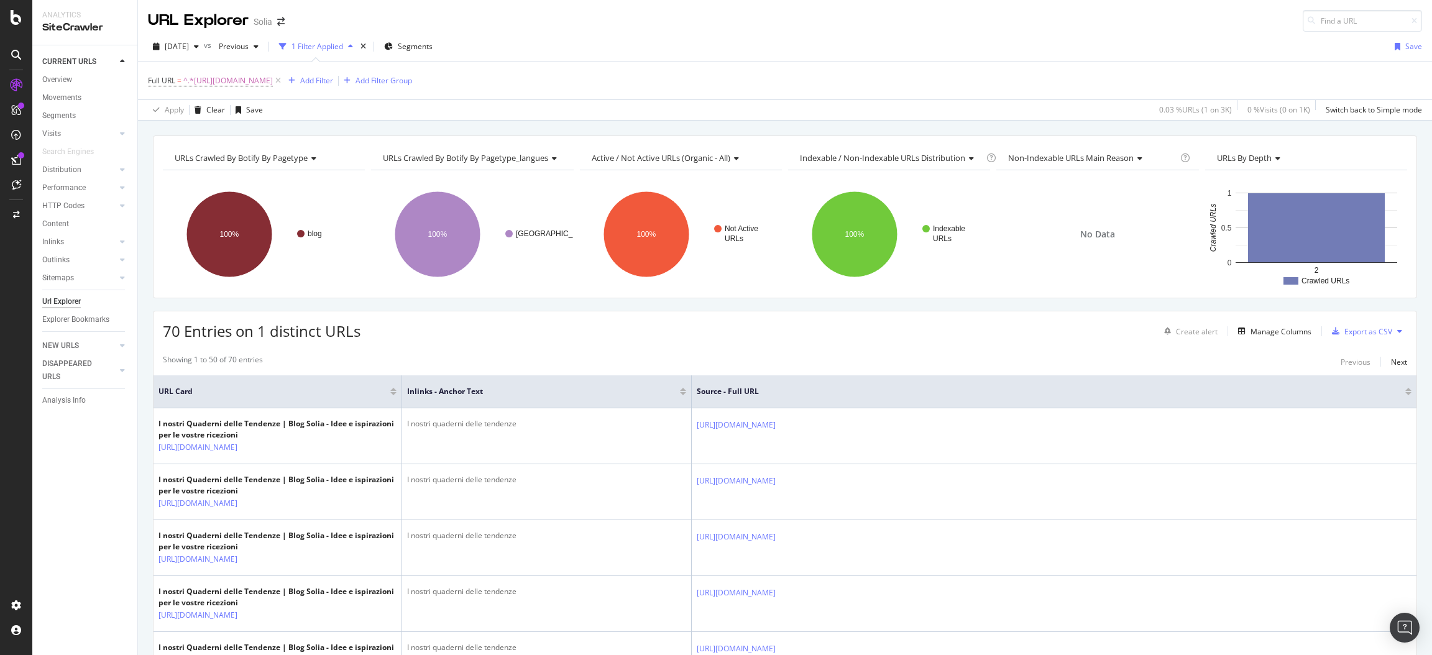
click at [13, 157] on icon at bounding box center [16, 160] width 10 height 10
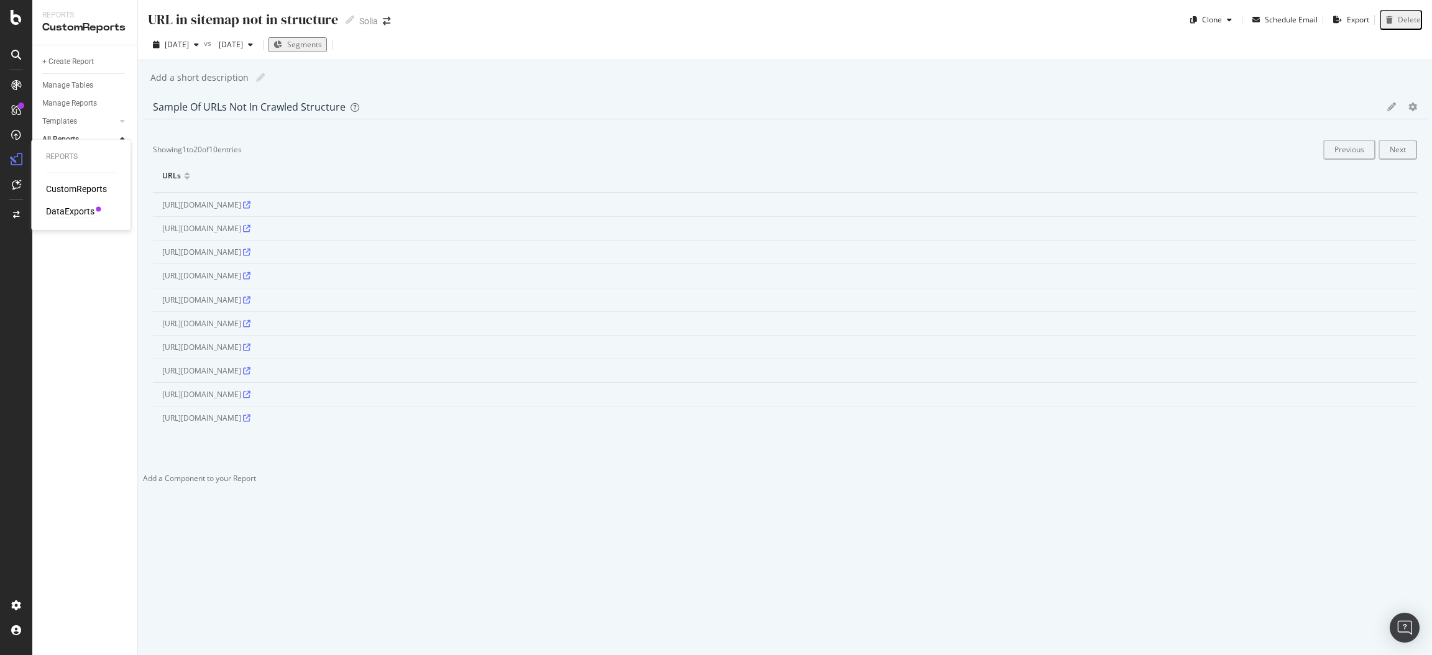
click at [62, 213] on div "DataExports" at bounding box center [70, 212] width 48 height 12
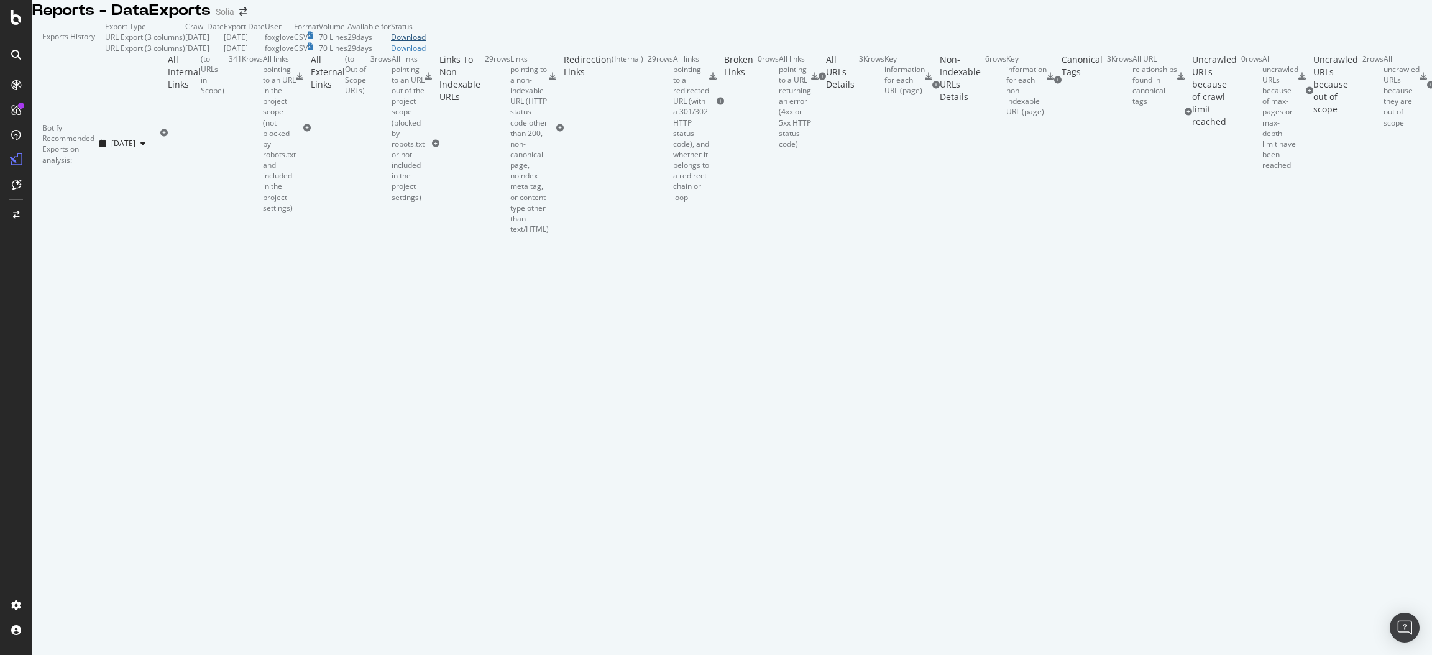
click at [426, 42] on div "Download" at bounding box center [408, 37] width 35 height 11
